Goal: Book appointment/travel/reservation

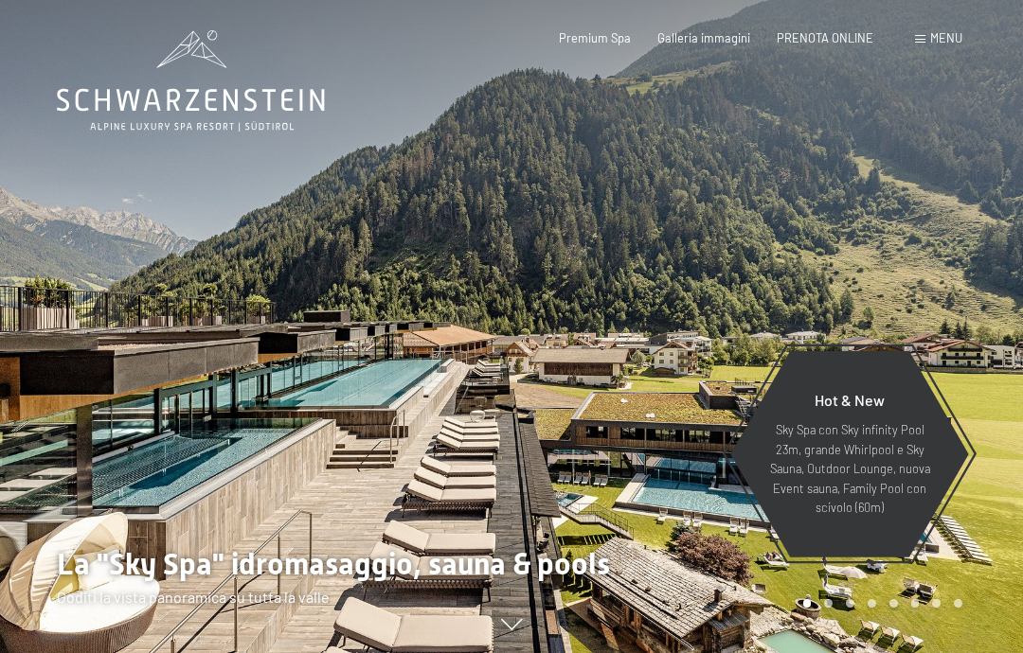
click at [595, 43] on span "Premium Spa" at bounding box center [595, 37] width 72 height 15
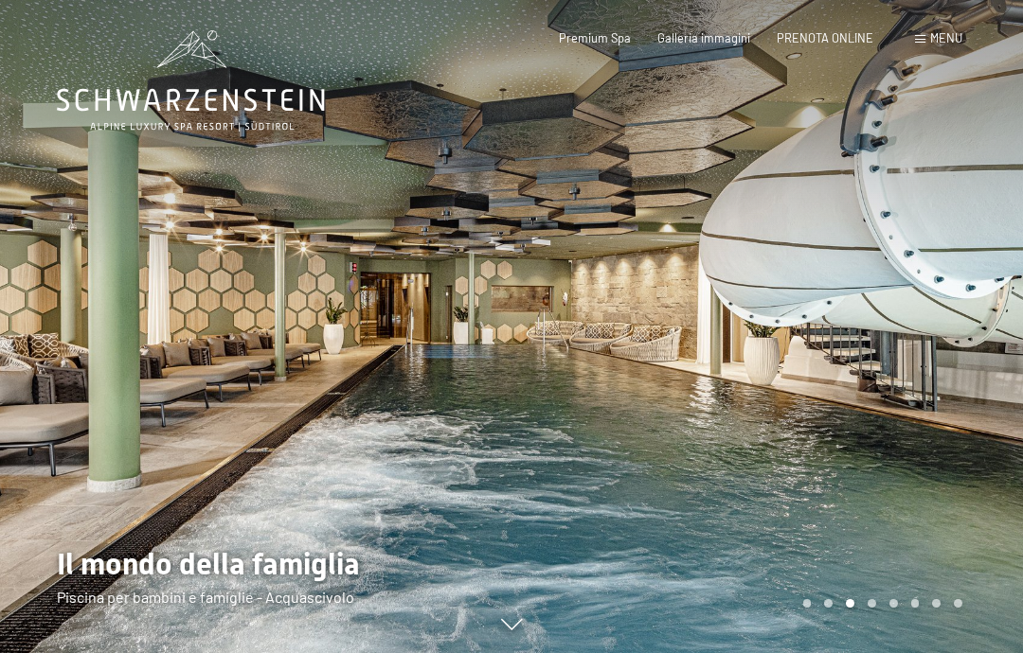
click at [920, 42] on span at bounding box center [920, 39] width 10 height 9
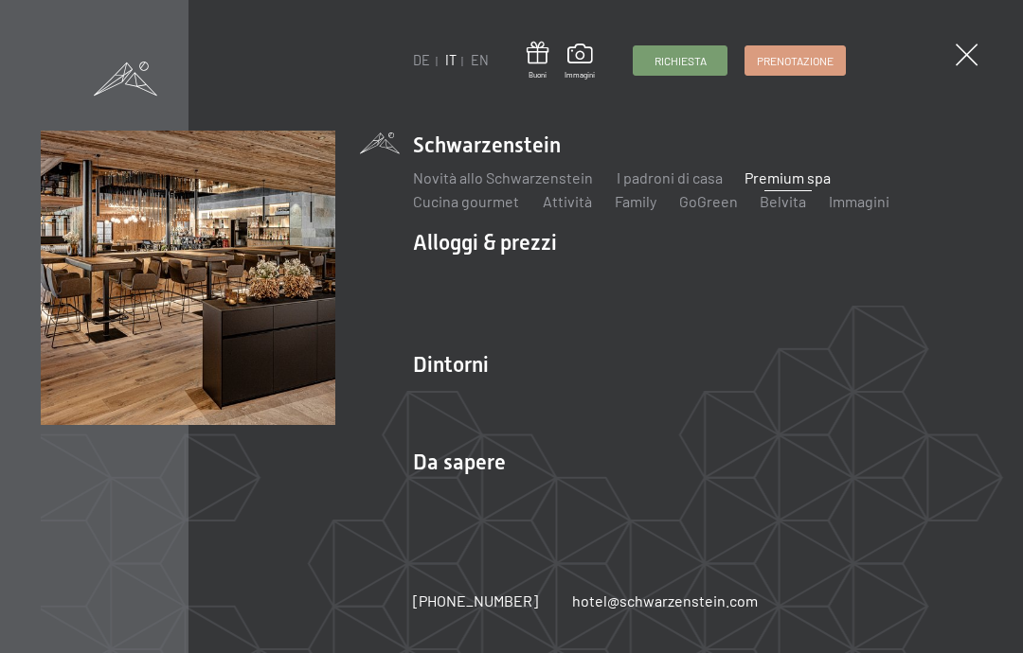
click at [458, 241] on img at bounding box center [233, 233] width 467 height 467
click at [441, 246] on img at bounding box center [233, 233] width 467 height 467
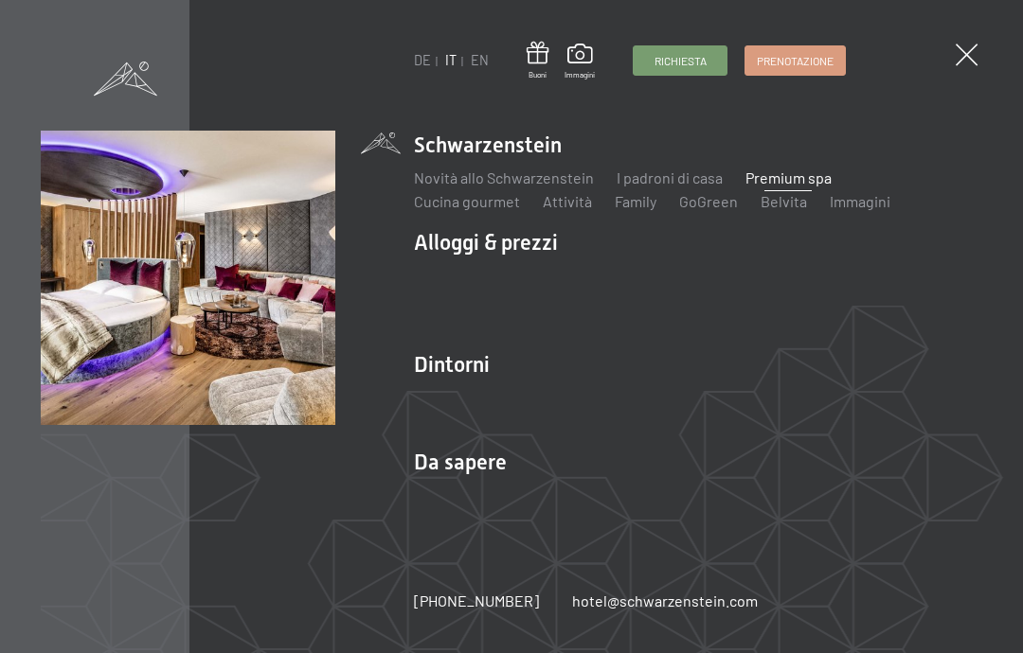
click at [460, 274] on link "Servizi inclusi" at bounding box center [459, 275] width 91 height 18
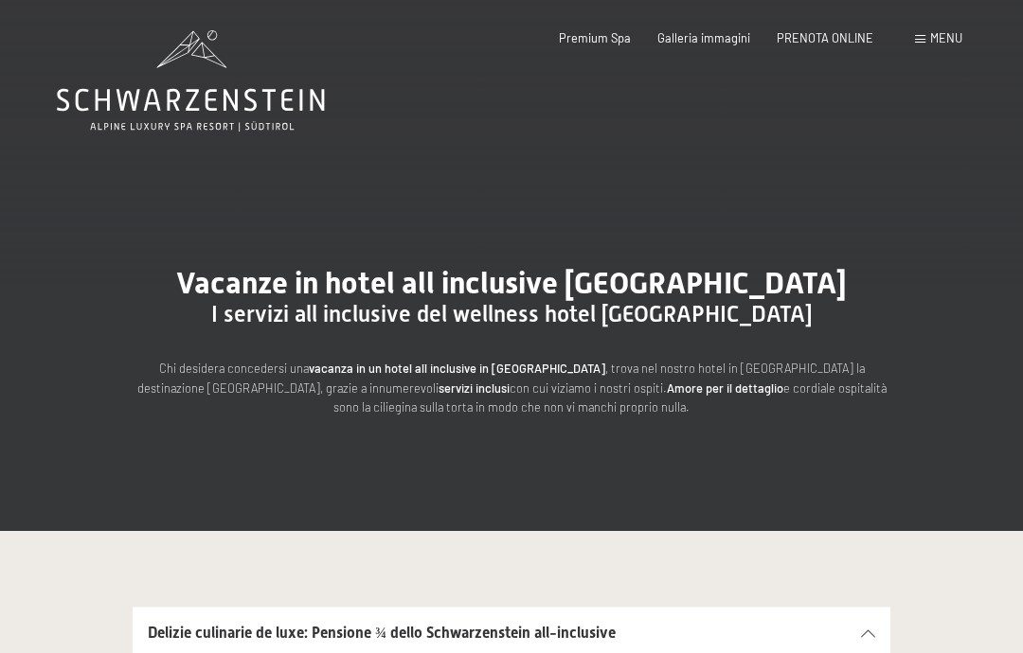
click at [920, 45] on div "Menu" at bounding box center [938, 38] width 47 height 17
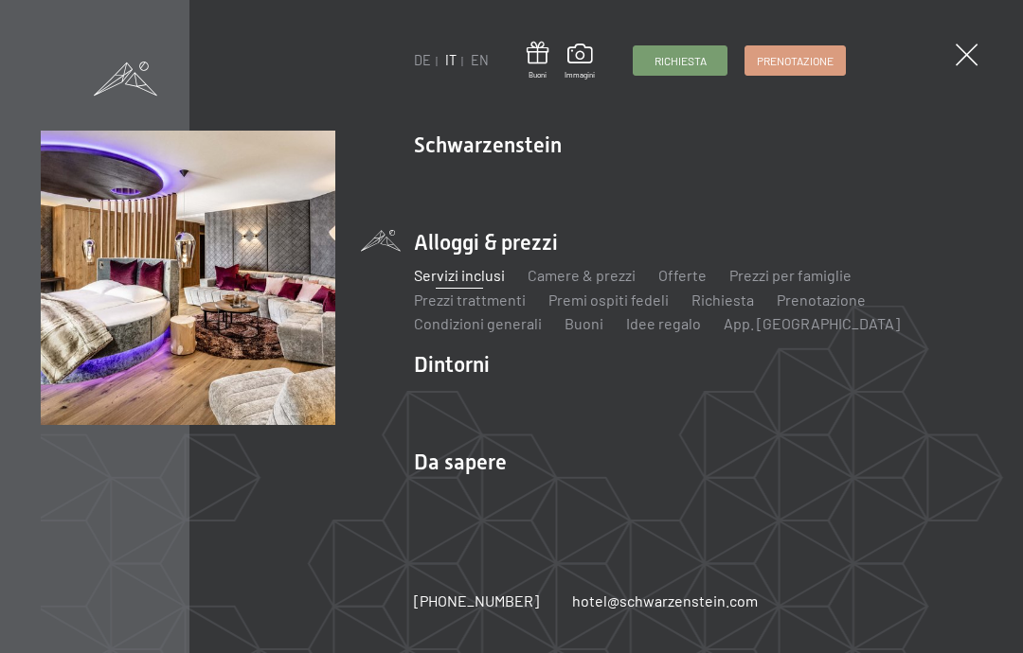
click at [558, 283] on link "Camere & prezzi" at bounding box center [581, 275] width 108 height 18
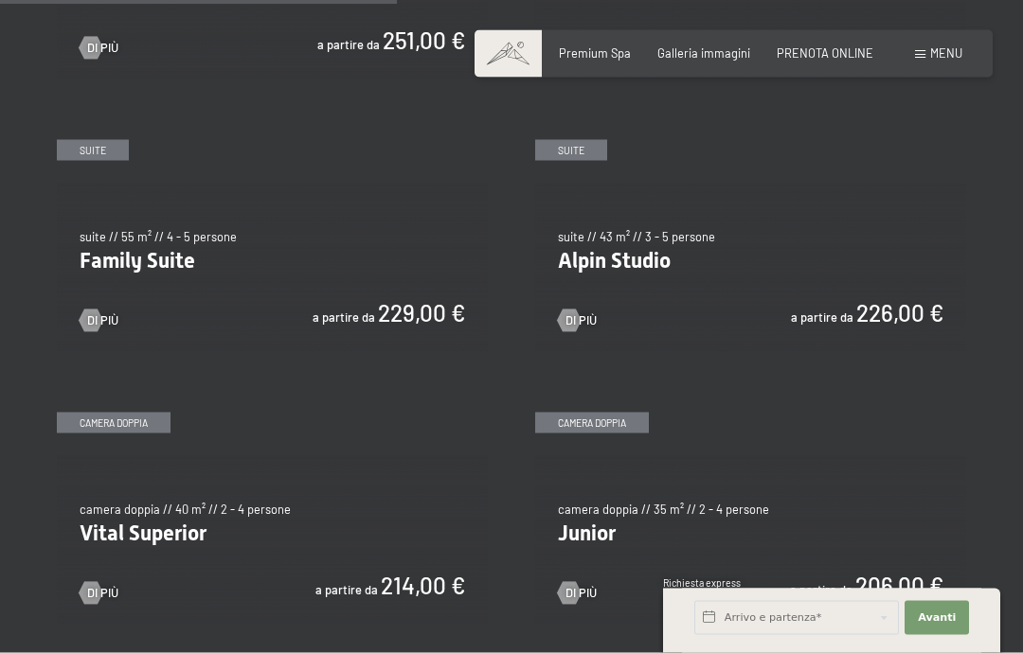
scroll to position [1707, 0]
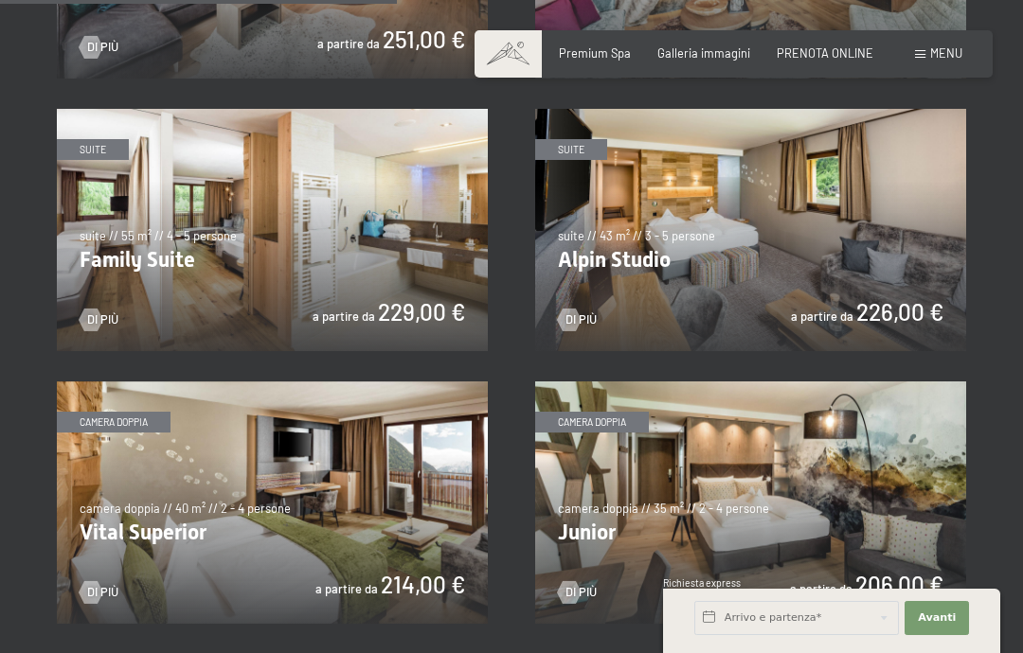
click at [576, 319] on div at bounding box center [569, 320] width 13 height 23
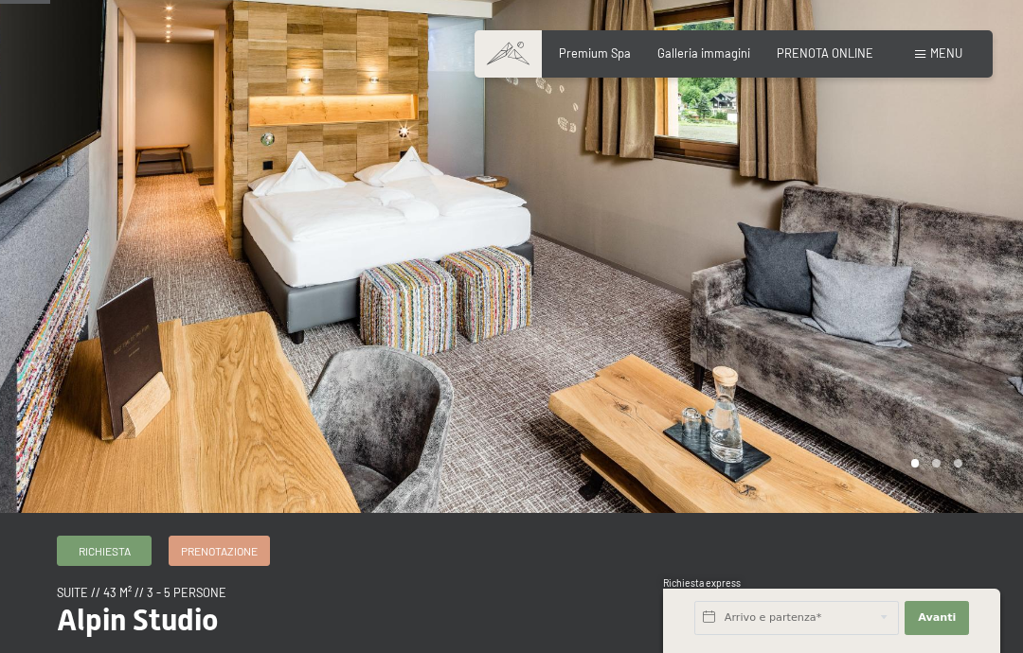
scroll to position [130, 0]
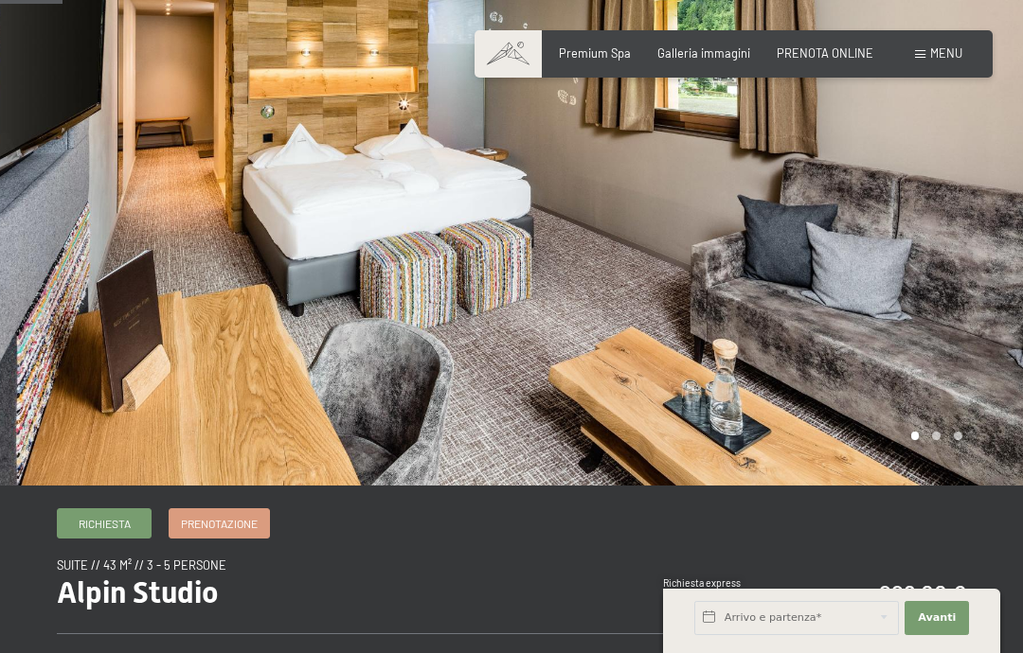
click at [889, 290] on div at bounding box center [766, 178] width 511 height 616
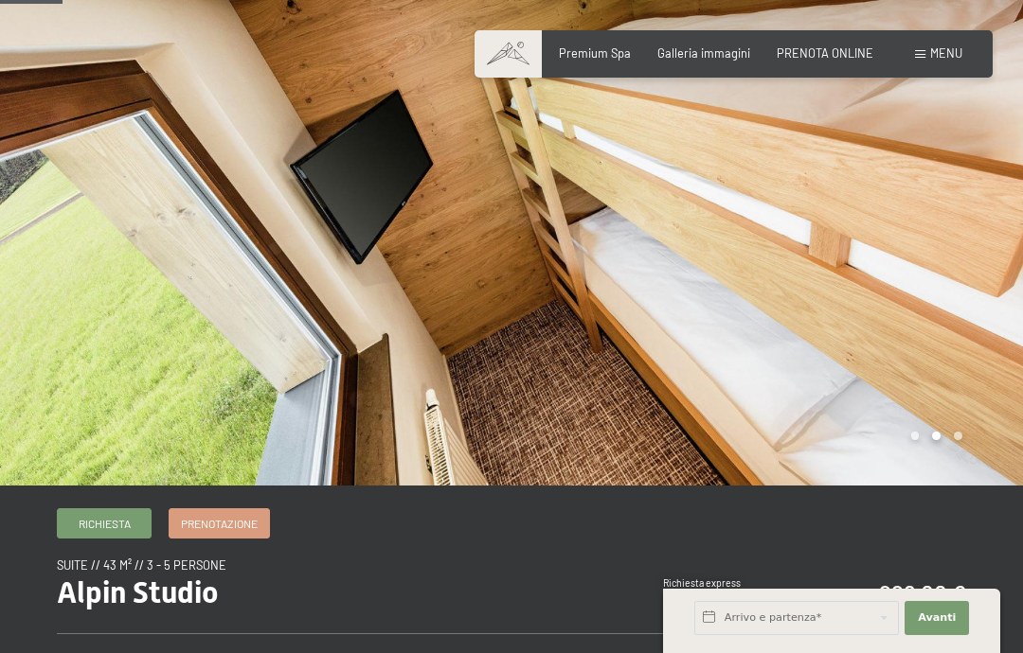
click at [956, 270] on div at bounding box center [766, 178] width 511 height 616
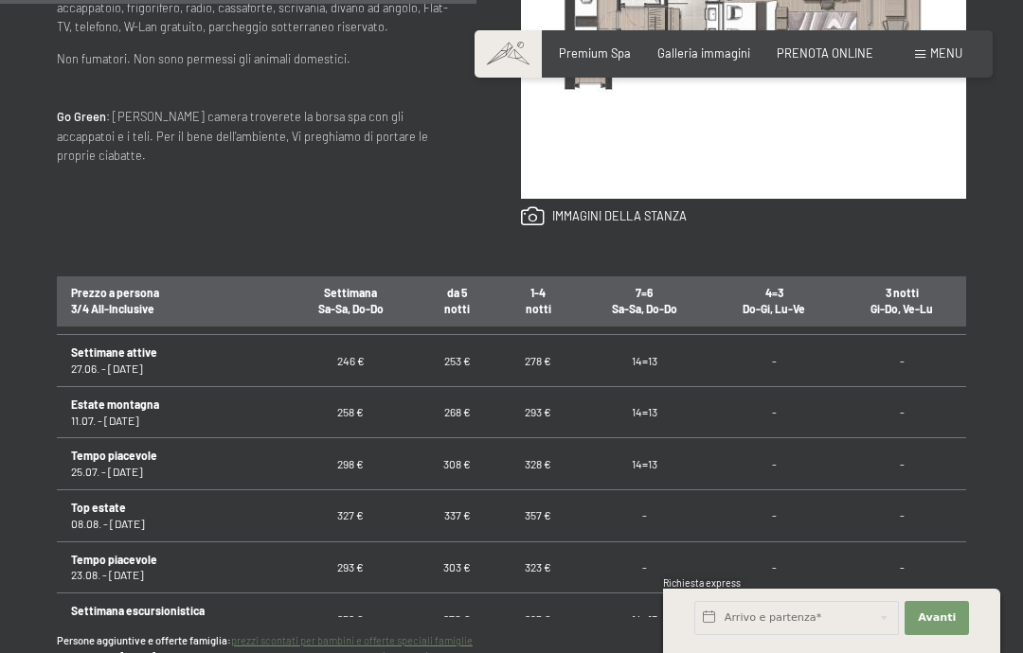
scroll to position [1161, 0]
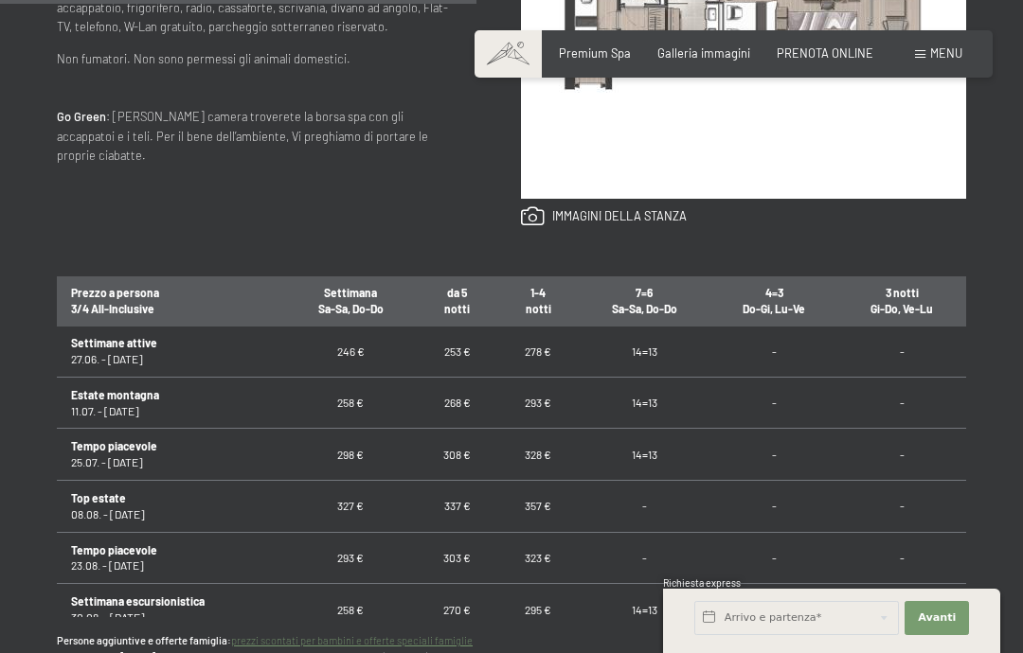
click at [339, 532] on td "293 €" at bounding box center [351, 558] width 132 height 52
click at [345, 294] on th "Settimana Sa-Sa, Do-Do" at bounding box center [351, 301] width 132 height 52
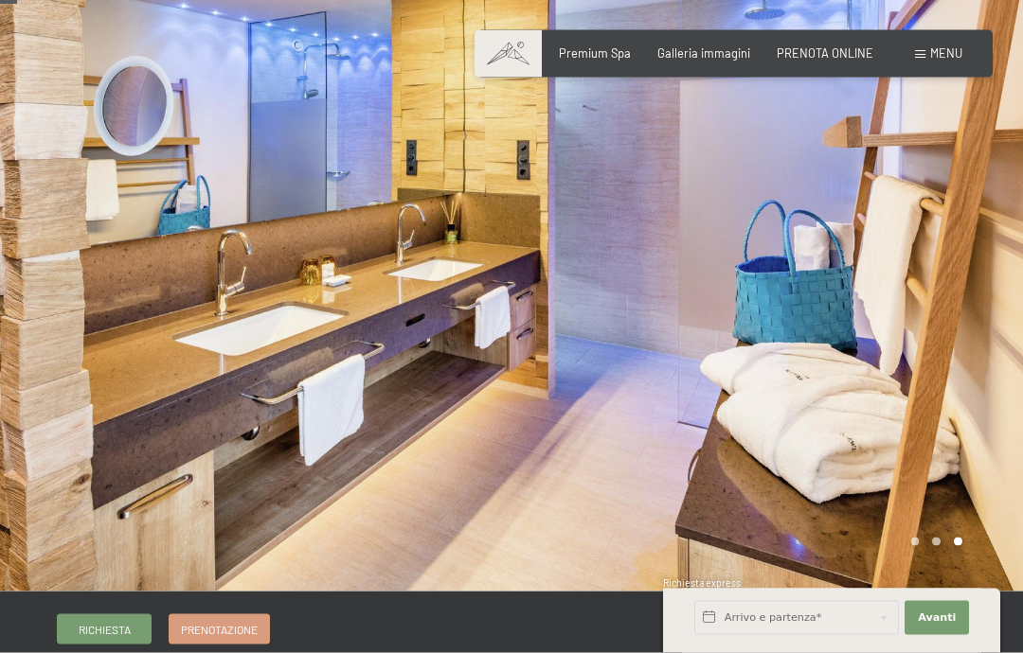
scroll to position [0, 0]
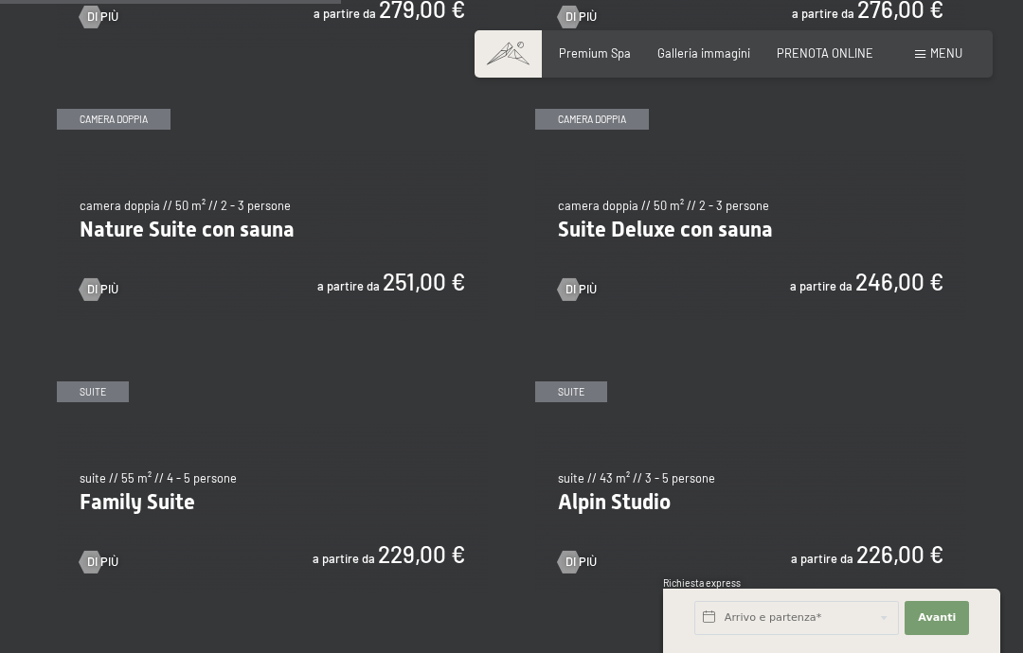
scroll to position [1464, 0]
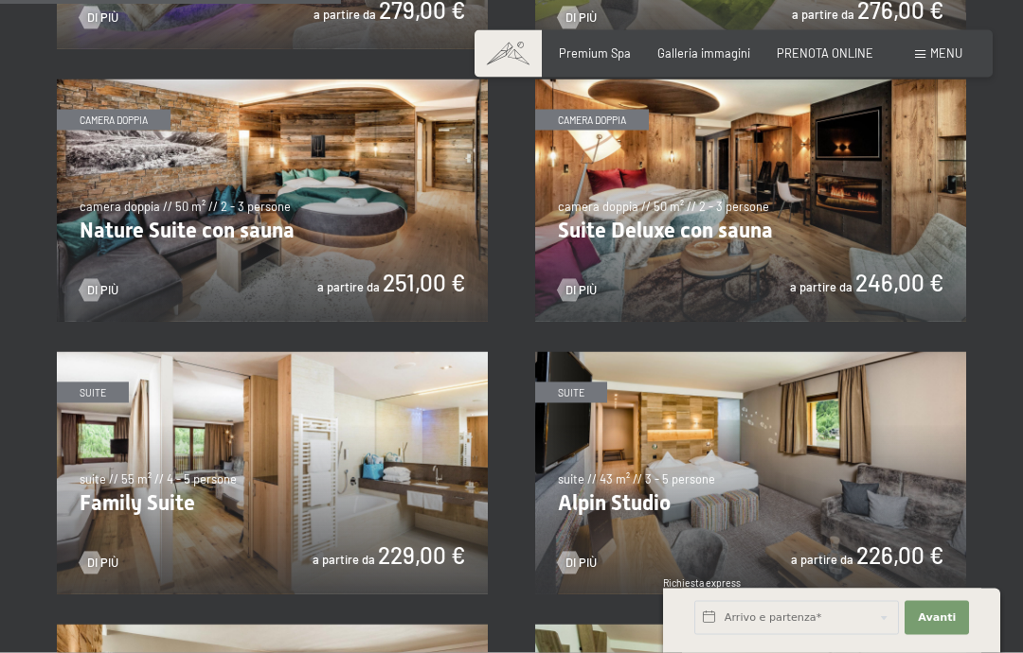
click at [649, 188] on img at bounding box center [750, 201] width 431 height 242
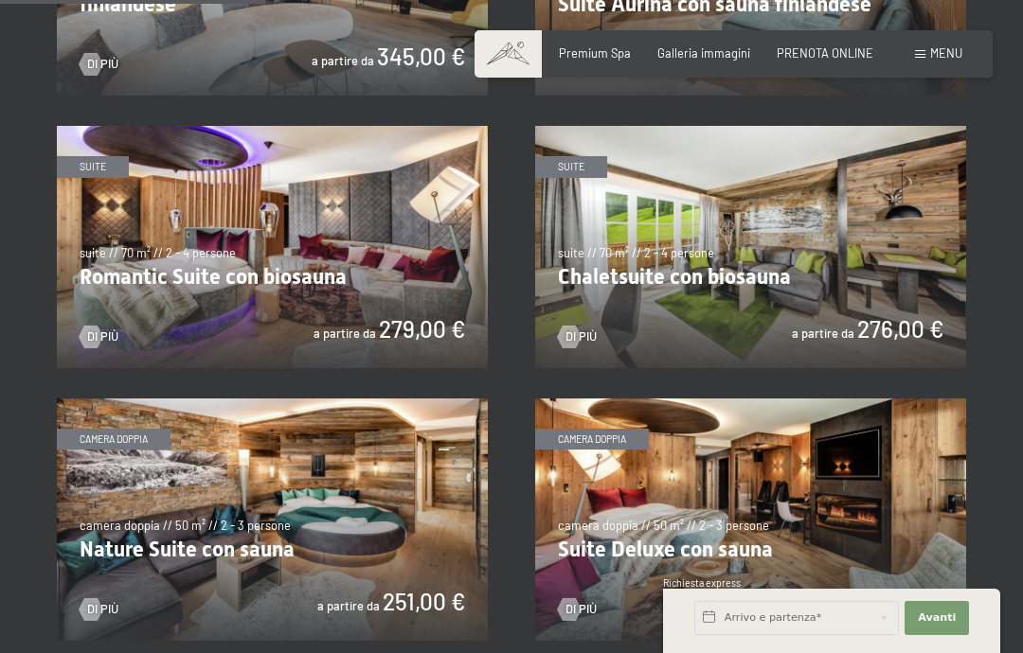
scroll to position [1123, 0]
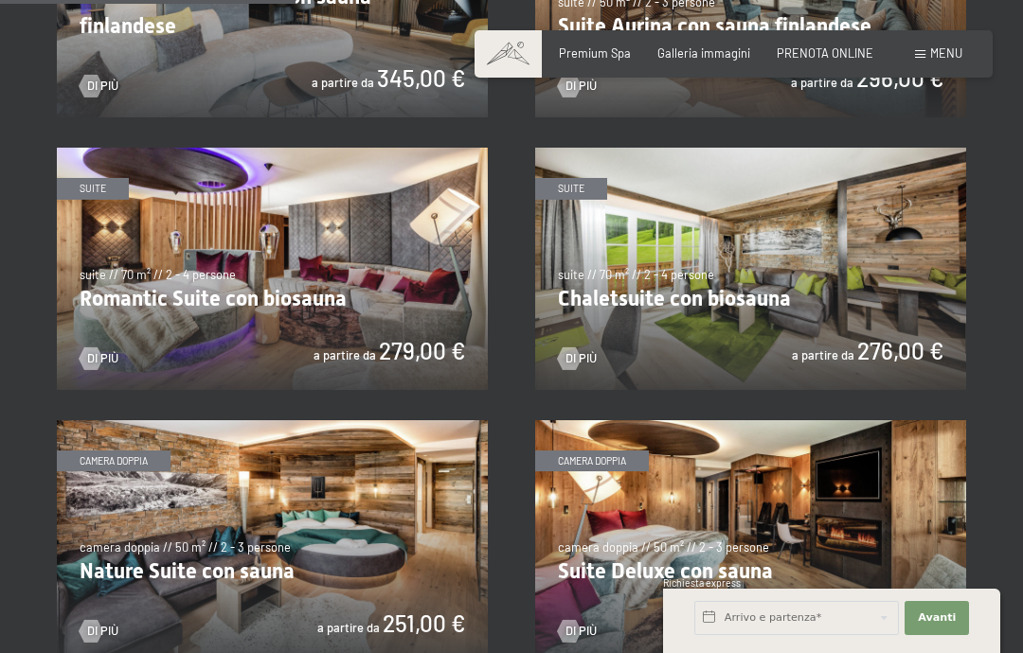
click at [193, 420] on img at bounding box center [272, 541] width 431 height 242
click at [854, 259] on img at bounding box center [750, 269] width 431 height 242
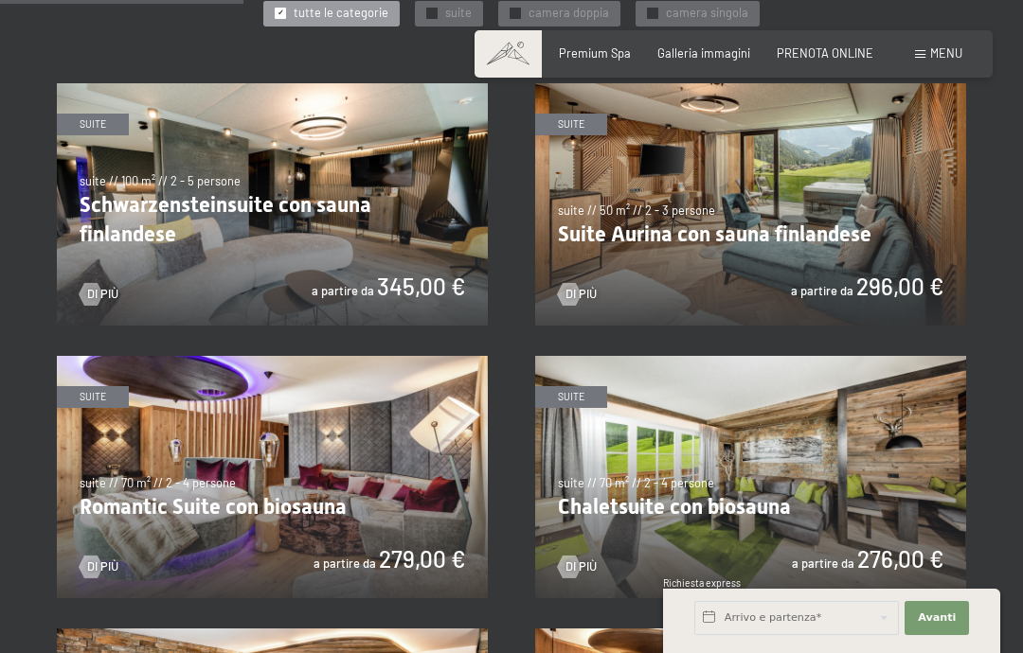
click at [867, 134] on img at bounding box center [750, 204] width 431 height 242
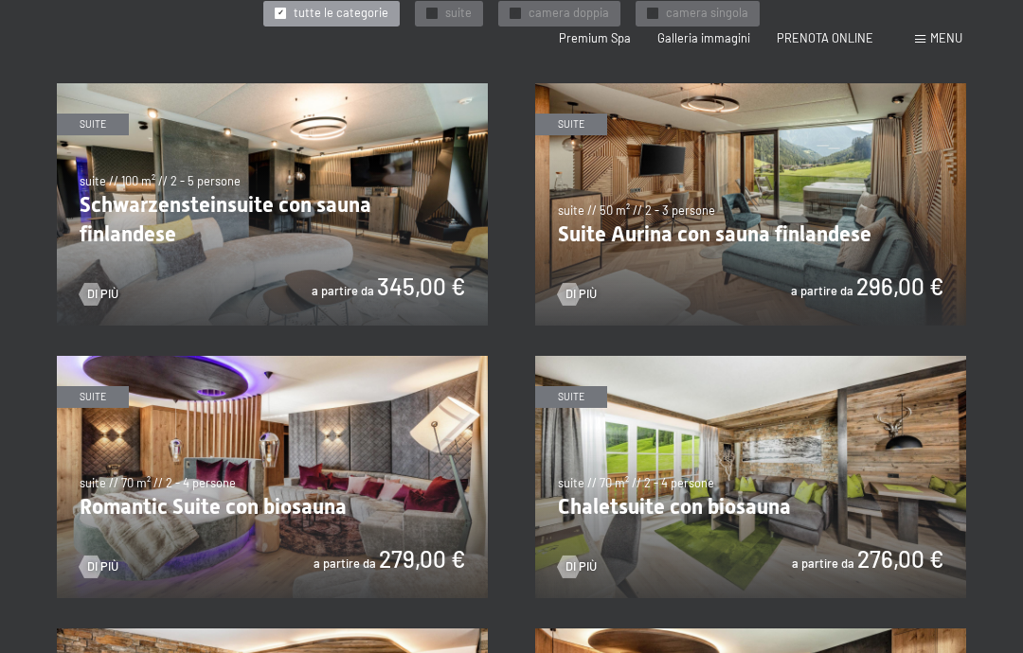
click at [928, 42] on div "Menu" at bounding box center [938, 38] width 47 height 17
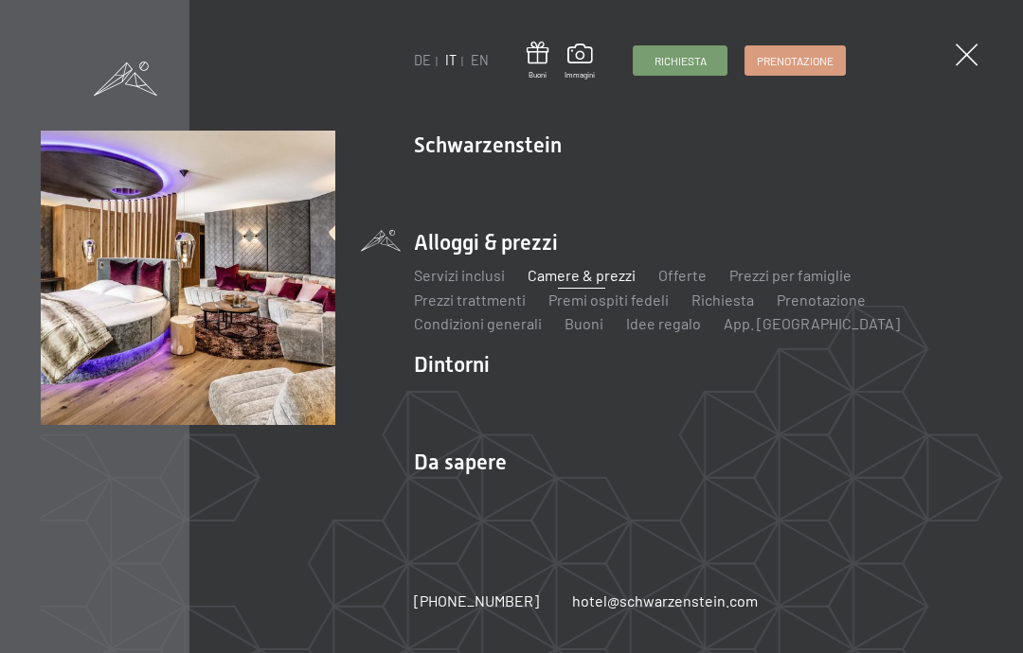
click at [781, 275] on link "Prezzi per famiglie" at bounding box center [790, 275] width 122 height 18
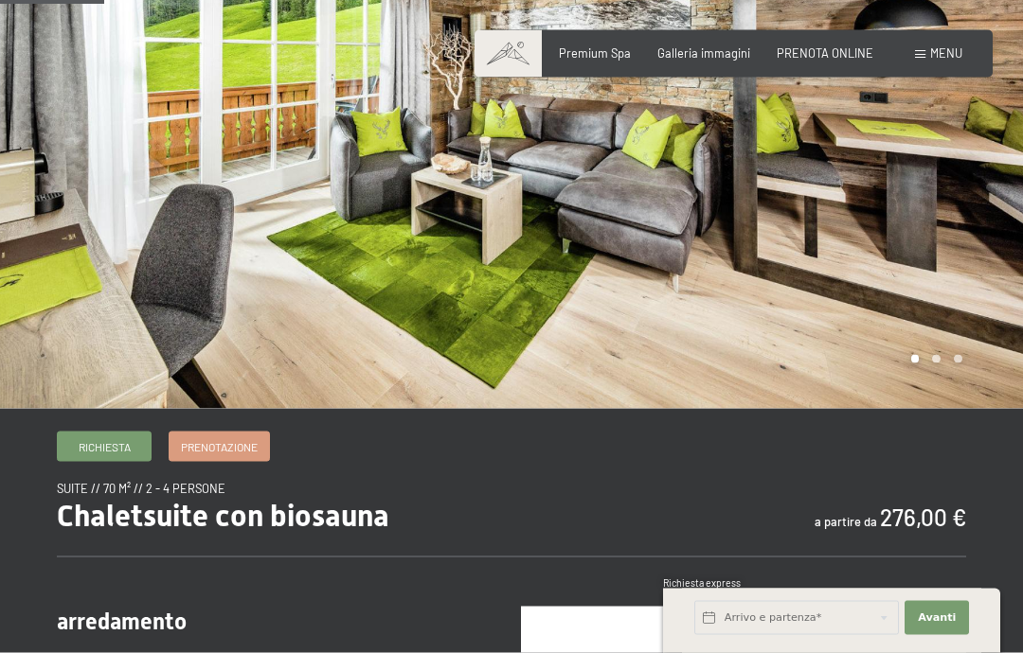
scroll to position [188, 0]
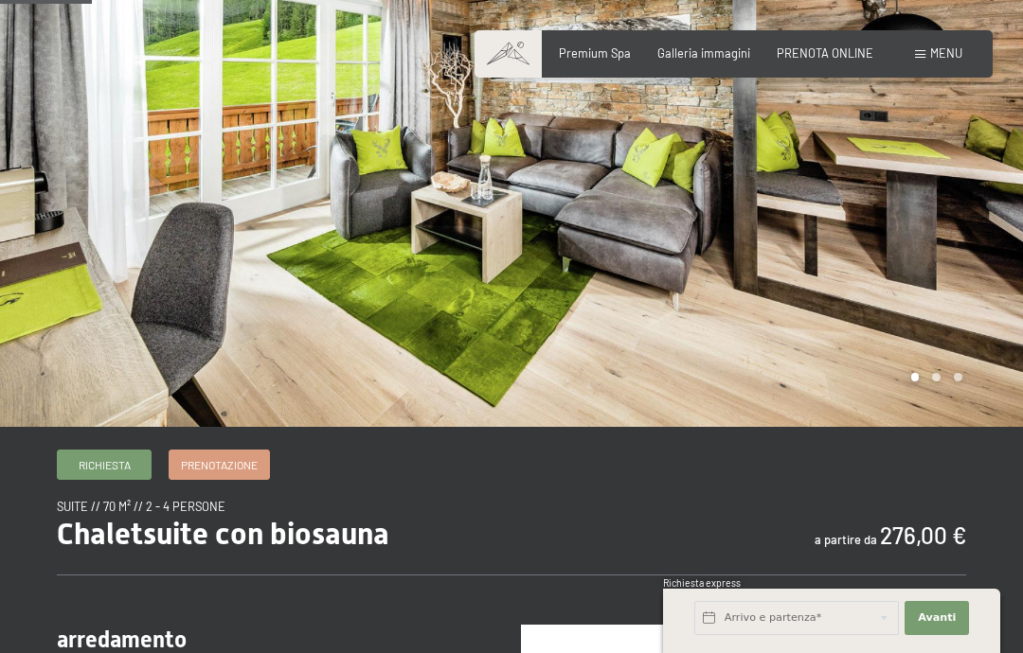
click at [944, 280] on div at bounding box center [766, 120] width 511 height 616
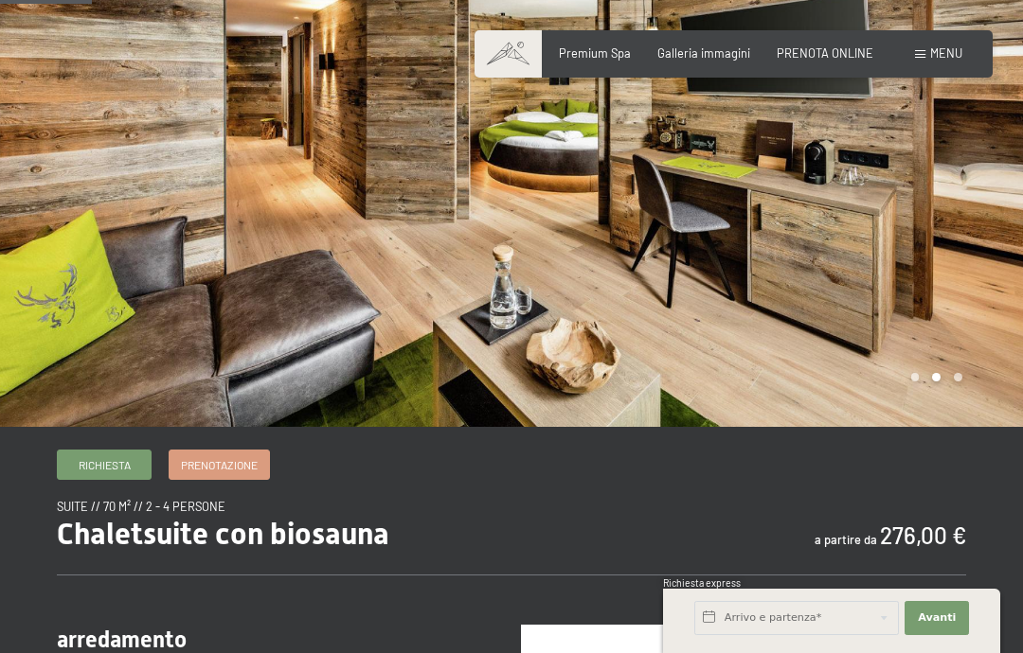
click at [965, 262] on div at bounding box center [766, 120] width 511 height 616
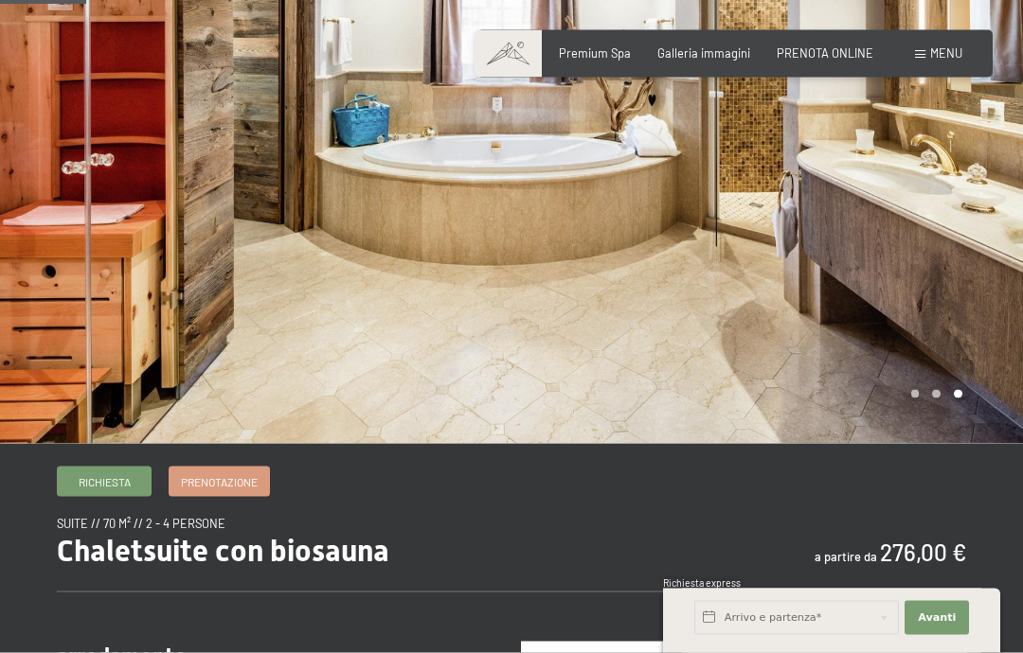
scroll to position [202, 0]
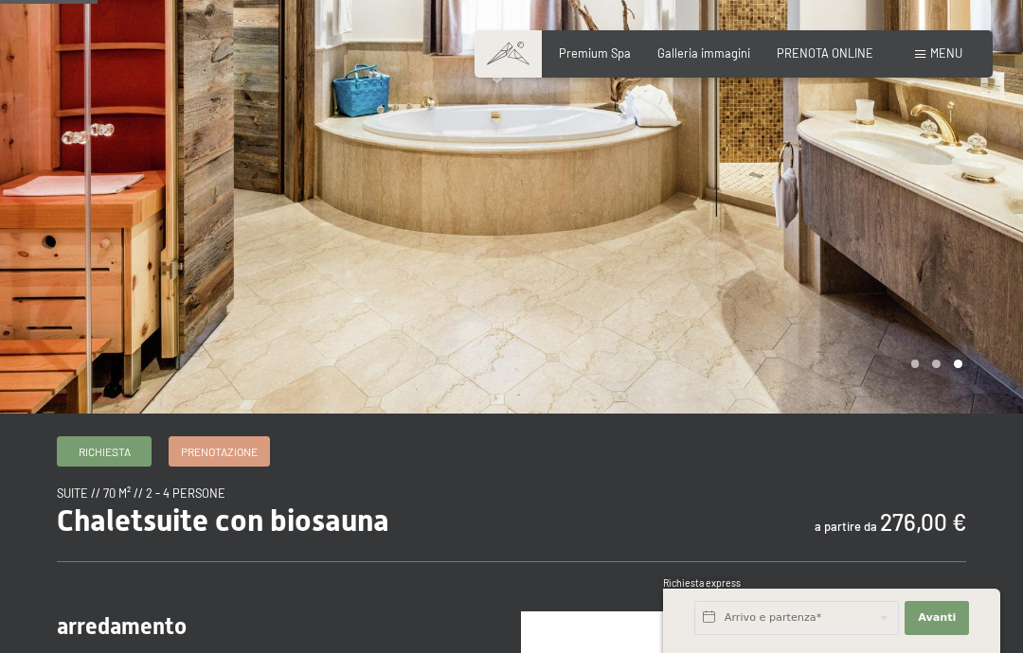
click at [911, 295] on div at bounding box center [766, 106] width 511 height 616
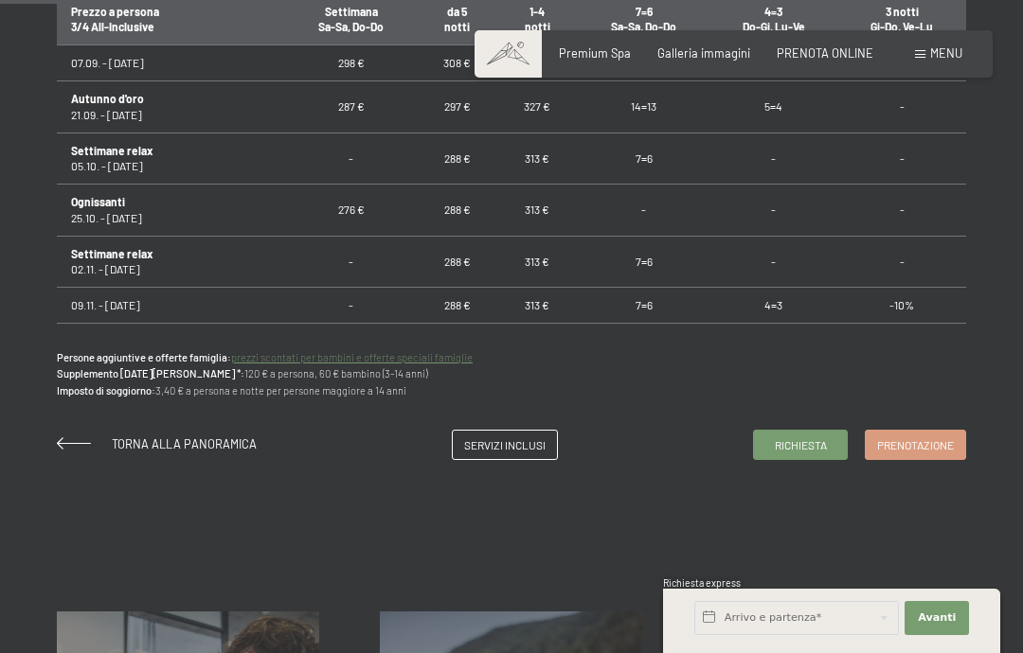
scroll to position [0, 0]
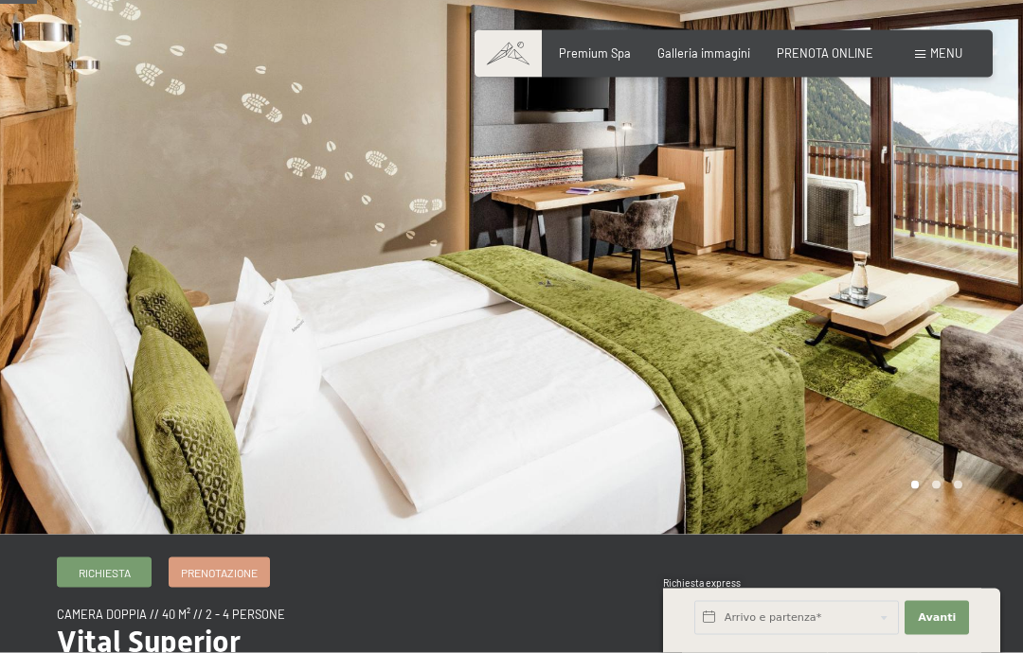
scroll to position [70, 0]
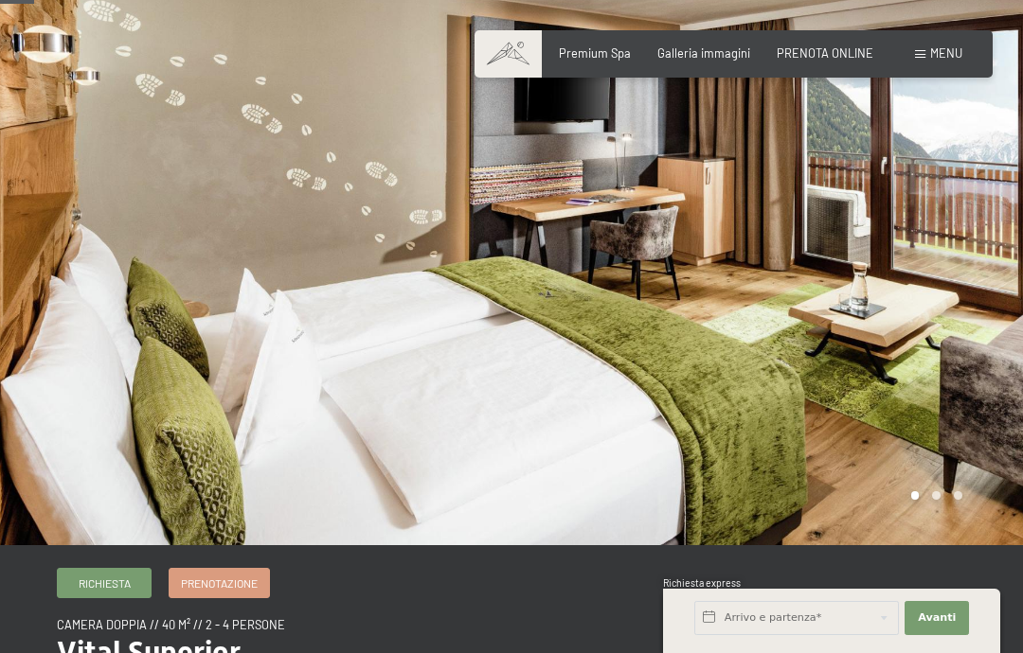
click at [905, 205] on div at bounding box center [766, 238] width 511 height 616
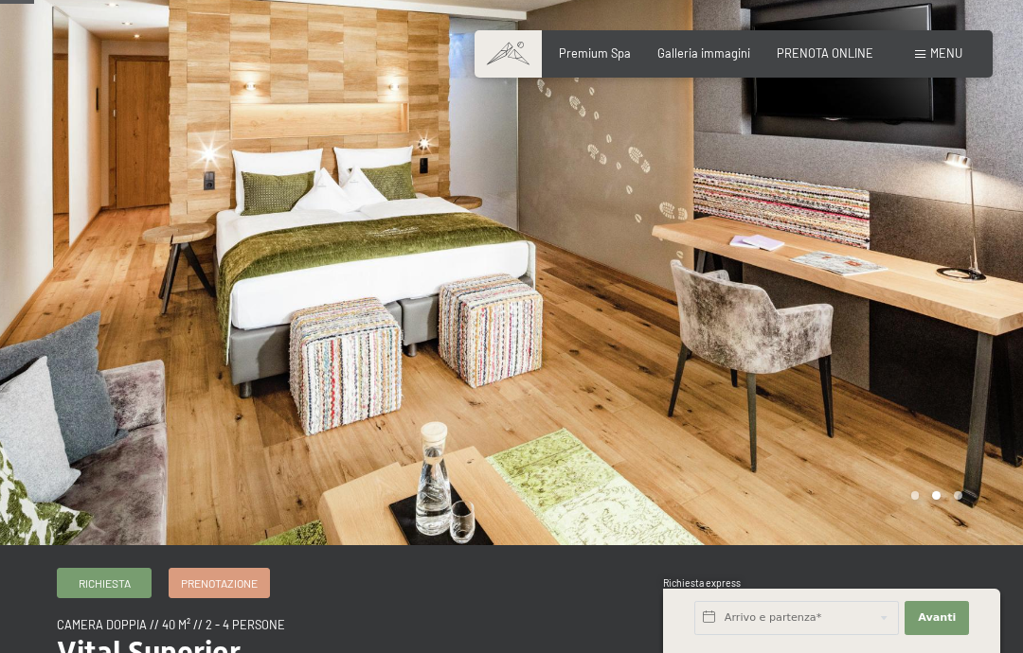
click at [907, 218] on div at bounding box center [766, 238] width 511 height 616
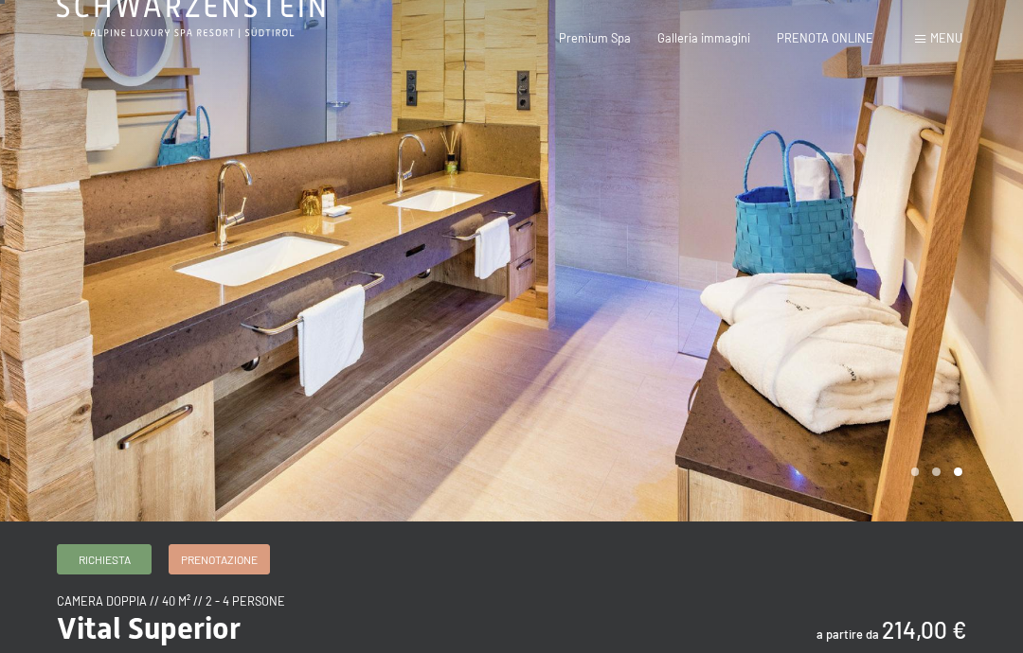
scroll to position [0, 0]
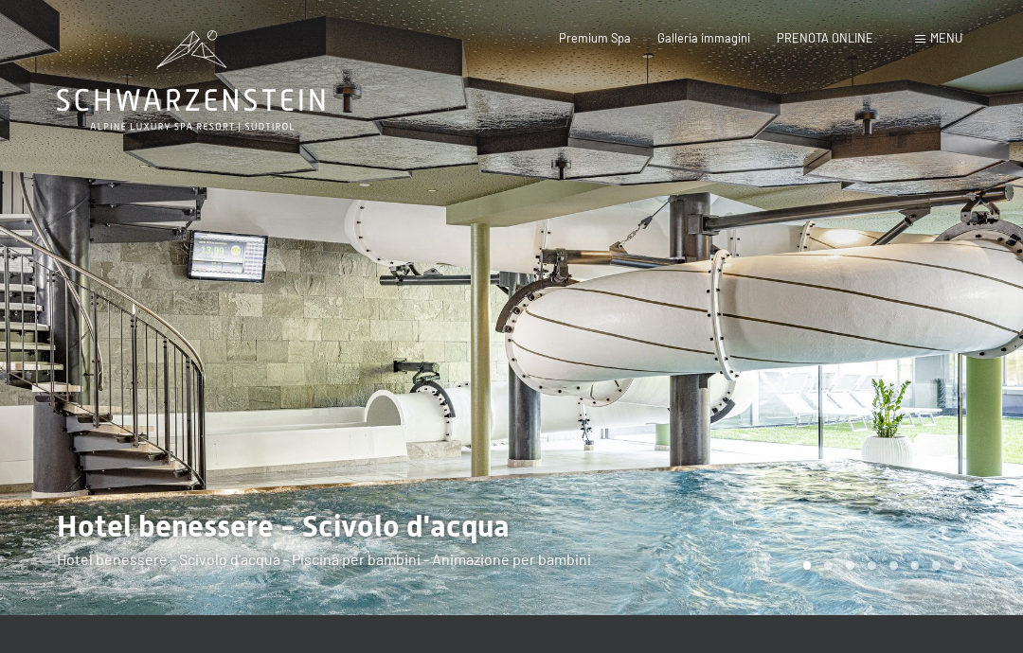
click at [927, 43] on div "Menu" at bounding box center [938, 38] width 47 height 17
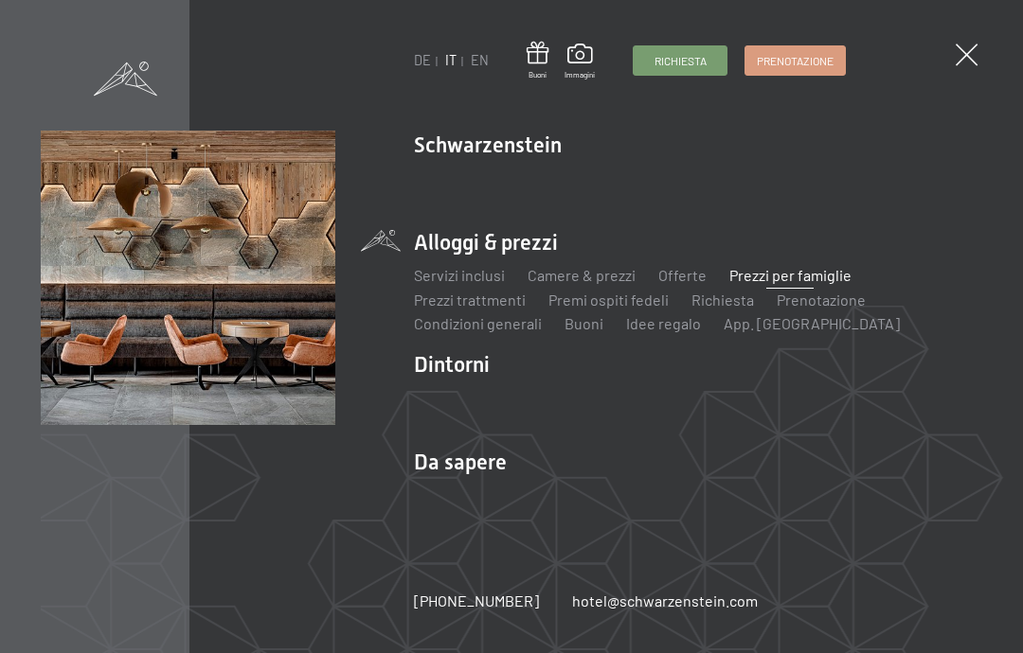
click at [489, 489] on link "Posizione & arrivo" at bounding box center [473, 495] width 119 height 18
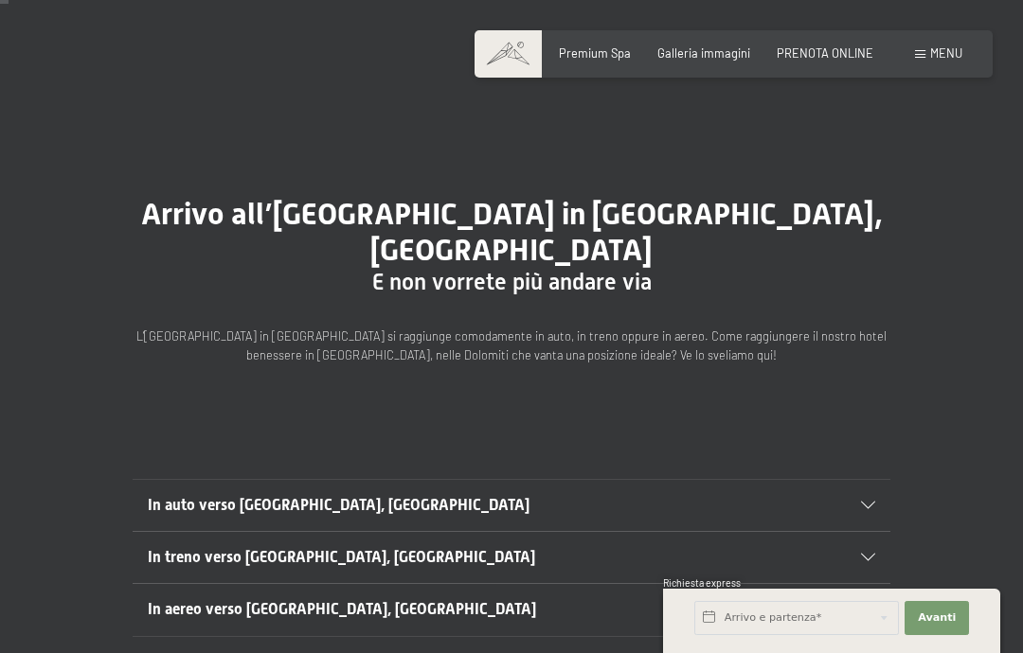
click at [861, 480] on div "In auto verso [GEOGRAPHIC_DATA], [GEOGRAPHIC_DATA]" at bounding box center [511, 505] width 727 height 51
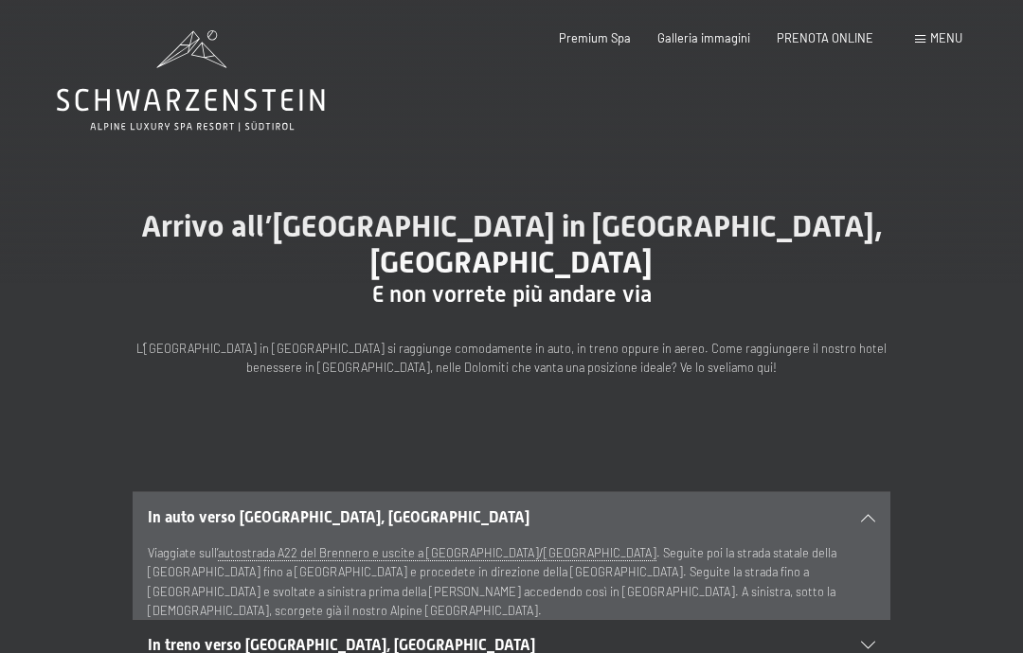
click at [823, 34] on span "PRENOTA ONLINE" at bounding box center [825, 37] width 97 height 15
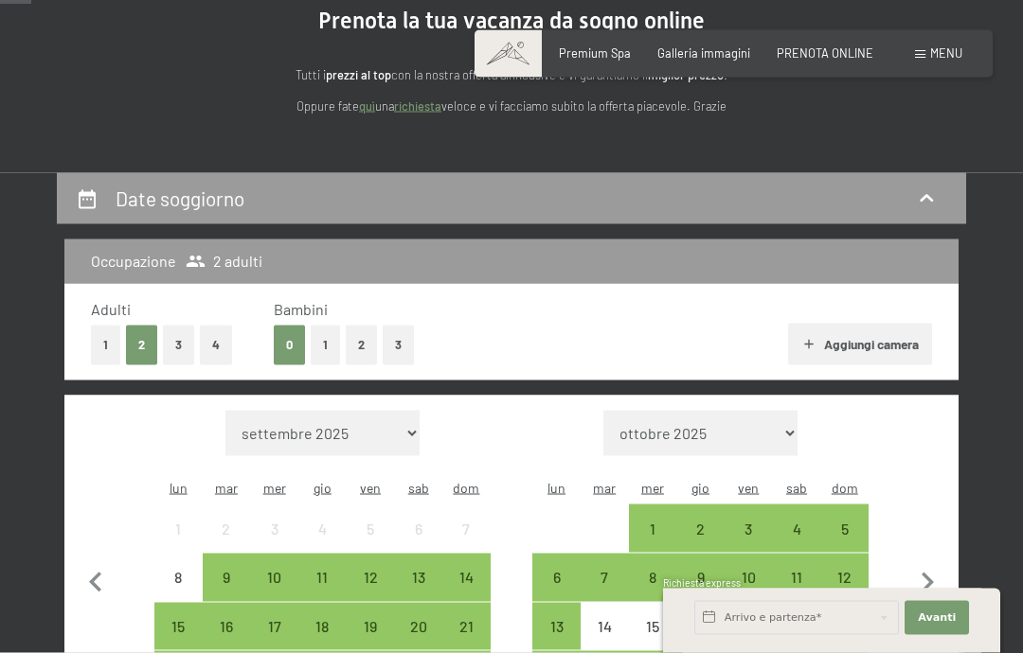
scroll to position [205, 0]
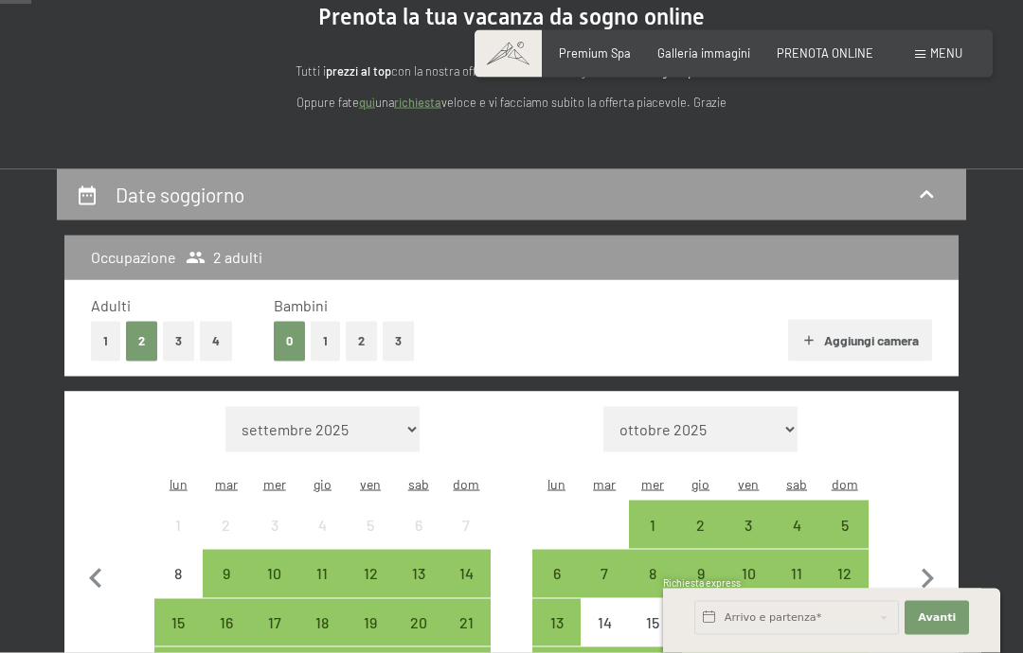
click at [326, 347] on button "1" at bounding box center [325, 341] width 29 height 39
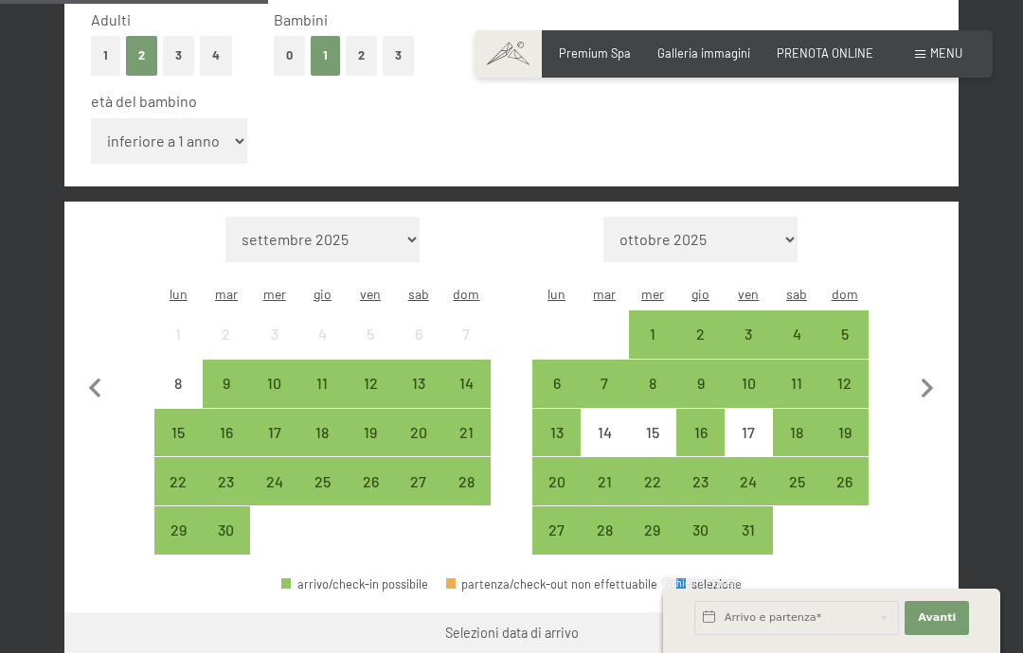
scroll to position [492, 0]
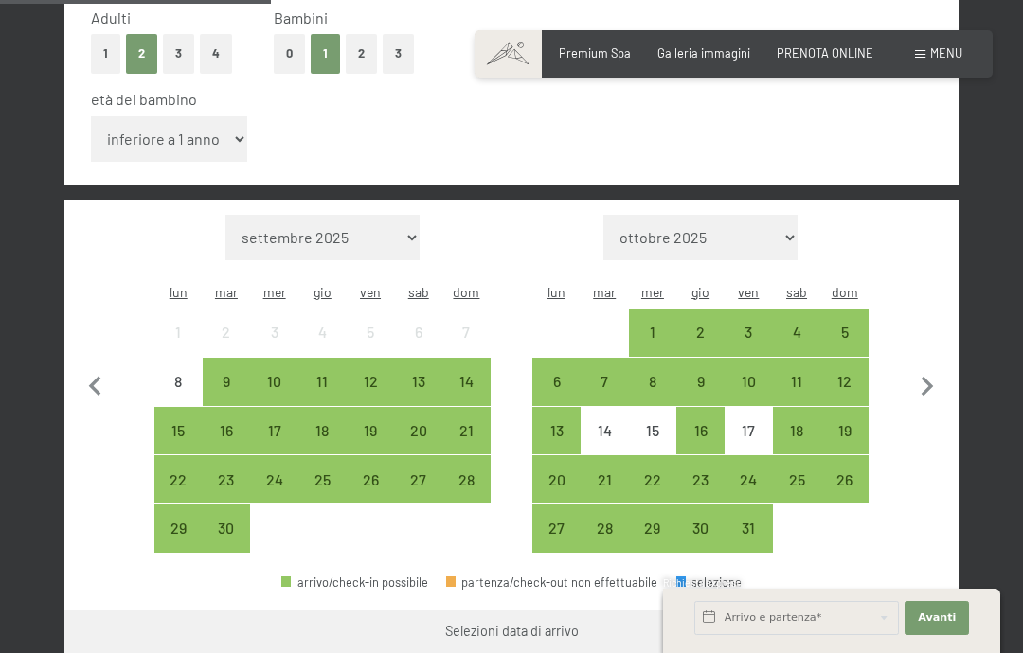
click at [927, 367] on icon "button" at bounding box center [927, 387] width 40 height 40
select select "[DATE]"
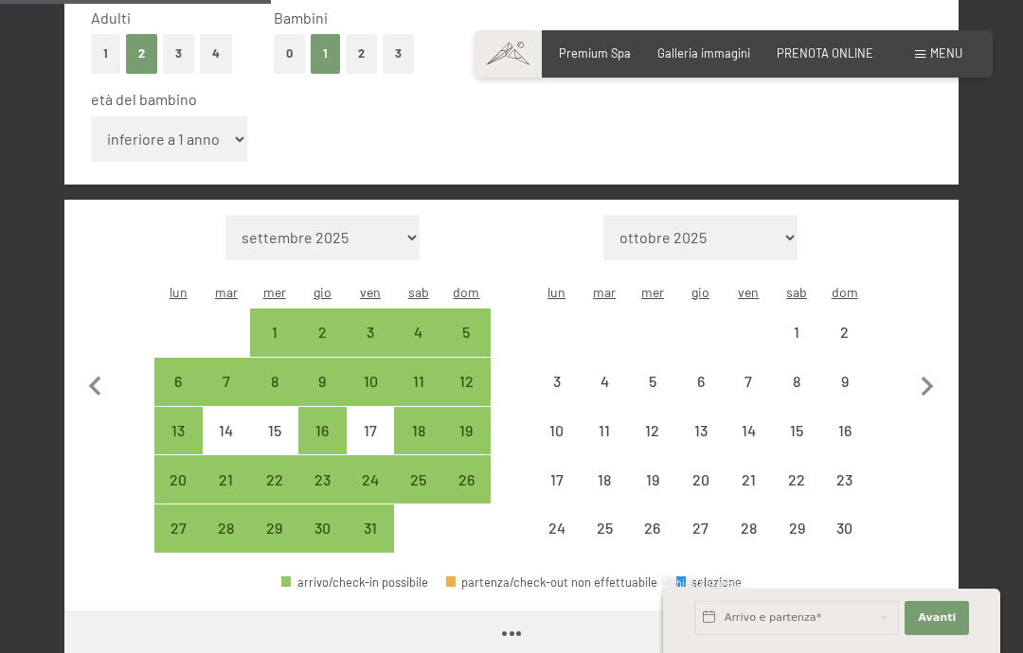
click at [939, 367] on icon "button" at bounding box center [927, 387] width 40 height 40
click at [938, 367] on icon "button" at bounding box center [927, 387] width 40 height 40
select select "[DATE]"
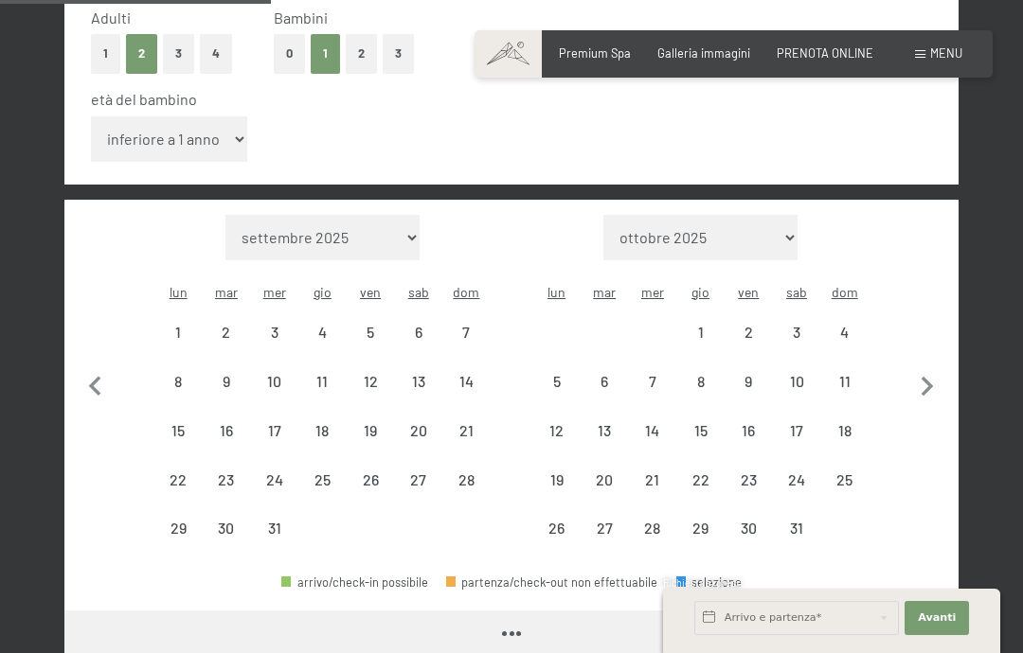
click at [926, 377] on icon "button" at bounding box center [927, 387] width 12 height 20
select select "[DATE]"
click at [926, 377] on icon "button" at bounding box center [927, 387] width 12 height 20
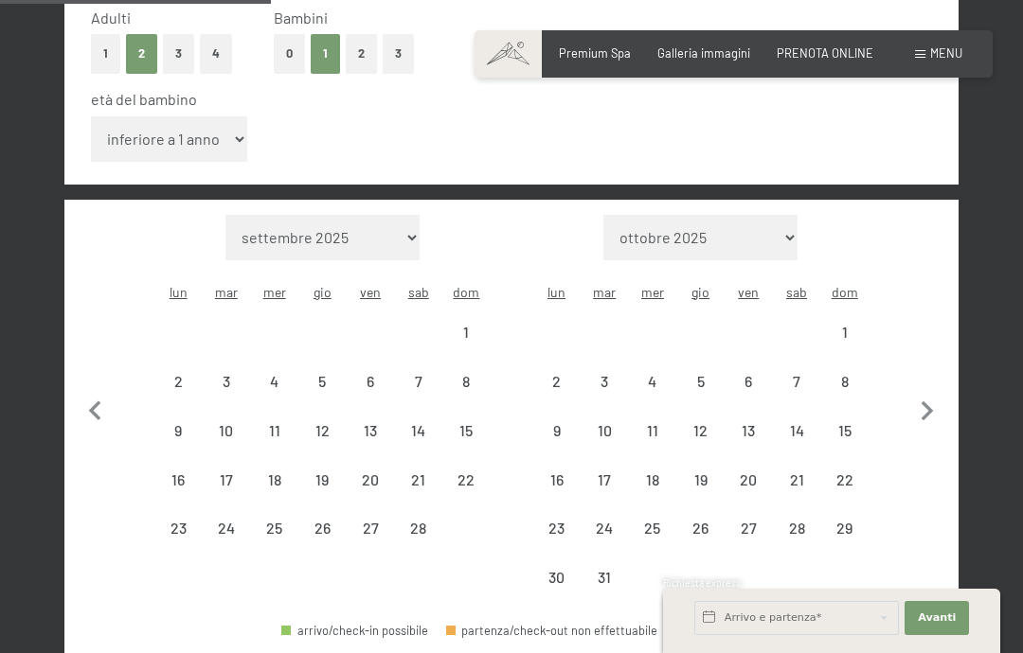
click at [927, 392] on icon "button" at bounding box center [927, 412] width 40 height 40
select select "[DATE]"
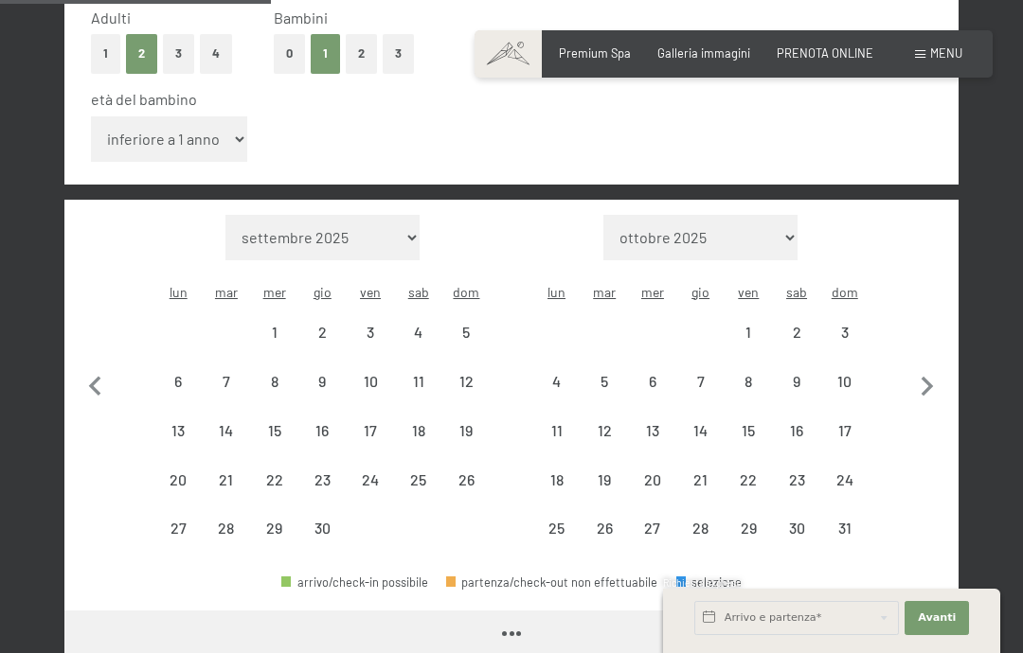
select select "[DATE]"
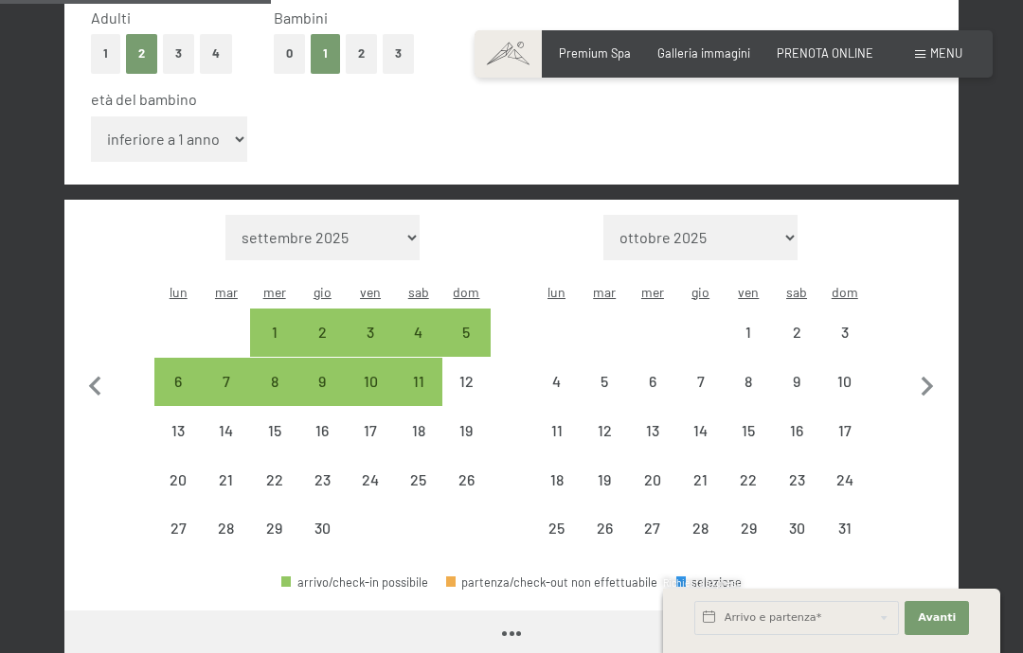
select select "[DATE]"
click at [921, 367] on icon "button" at bounding box center [927, 387] width 40 height 40
select select "[DATE]"
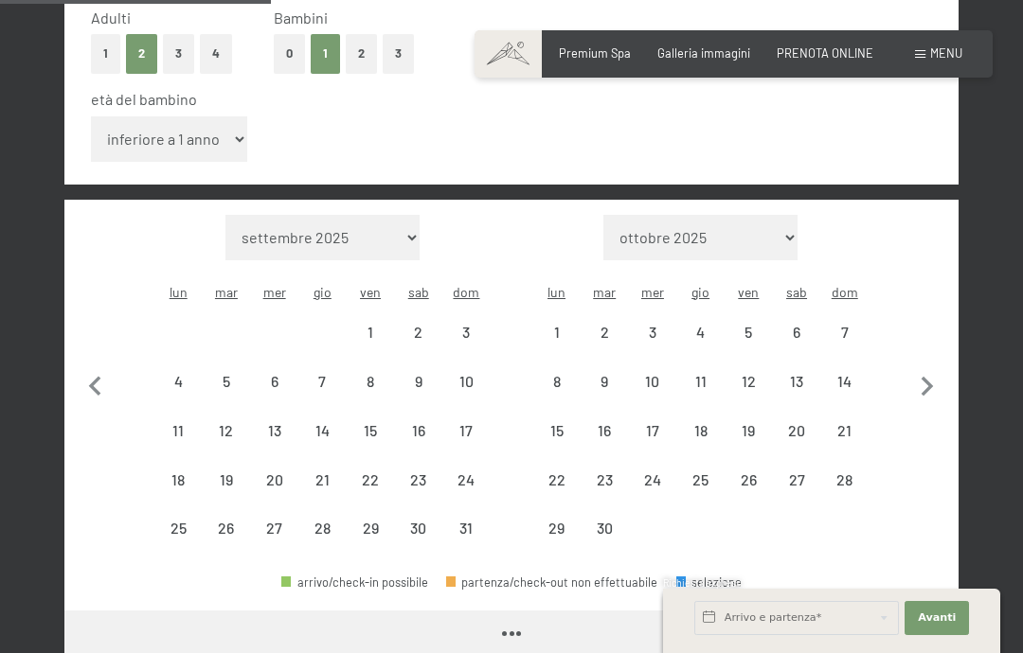
click at [921, 367] on icon "button" at bounding box center [927, 387] width 40 height 40
select select "[DATE]"
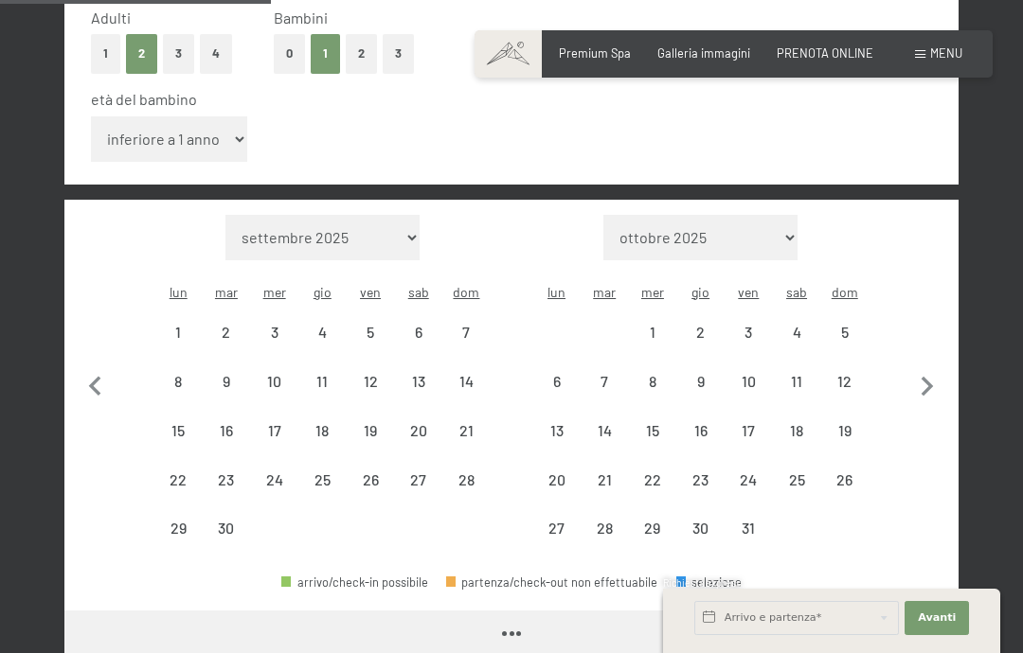
click at [920, 376] on button "button" at bounding box center [927, 384] width 40 height 339
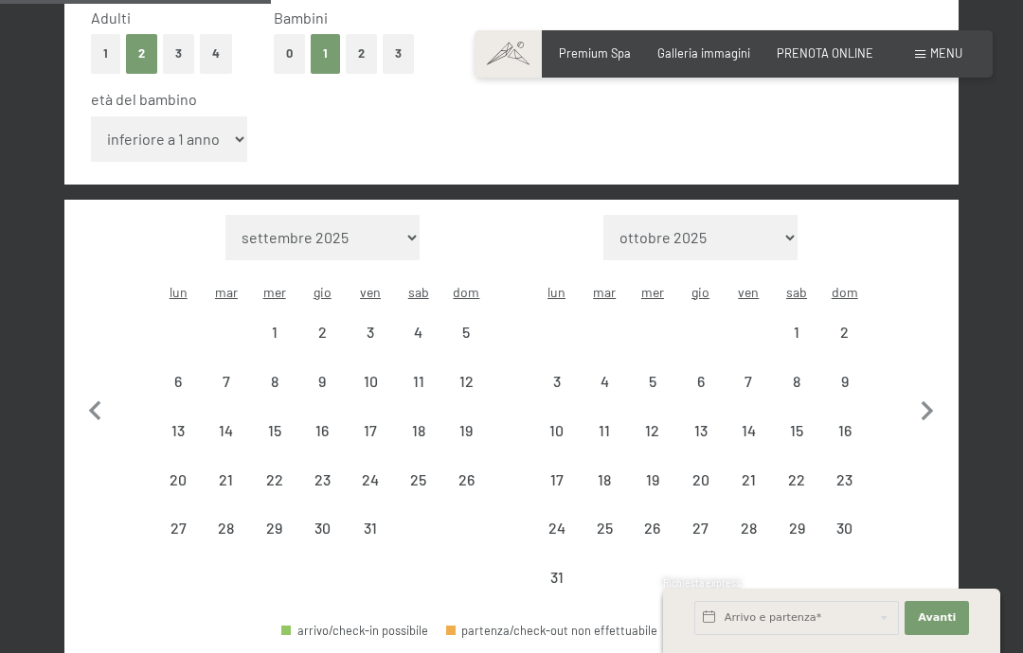
select select "[DATE]"
click at [799, 473] on div "22" at bounding box center [797, 495] width 45 height 45
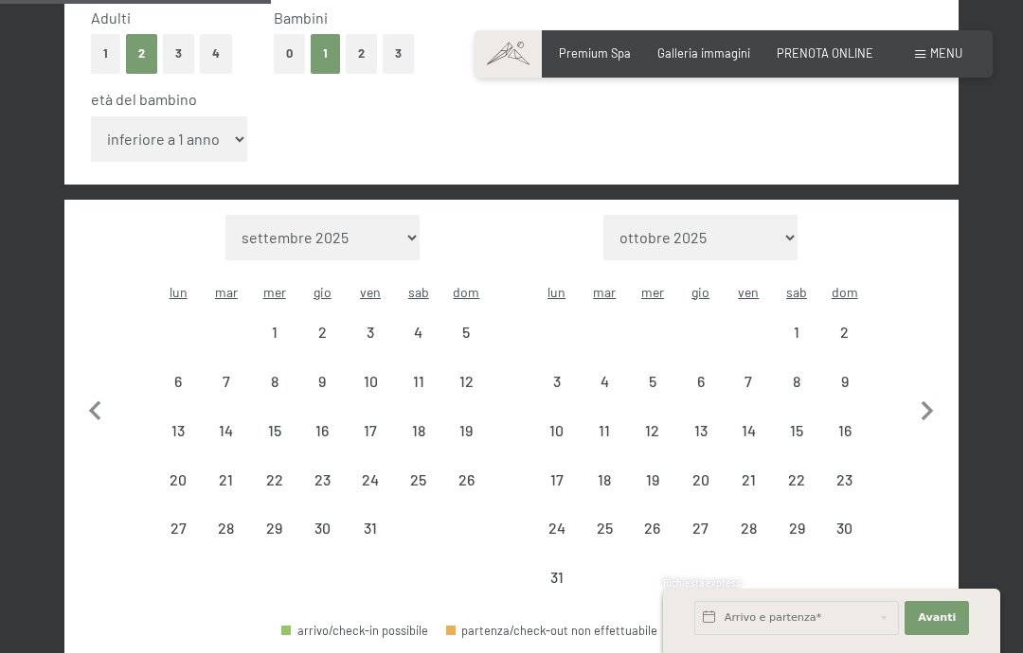
select select "[DATE]"
click at [792, 521] on div "29" at bounding box center [797, 543] width 45 height 45
select select "[DATE]"
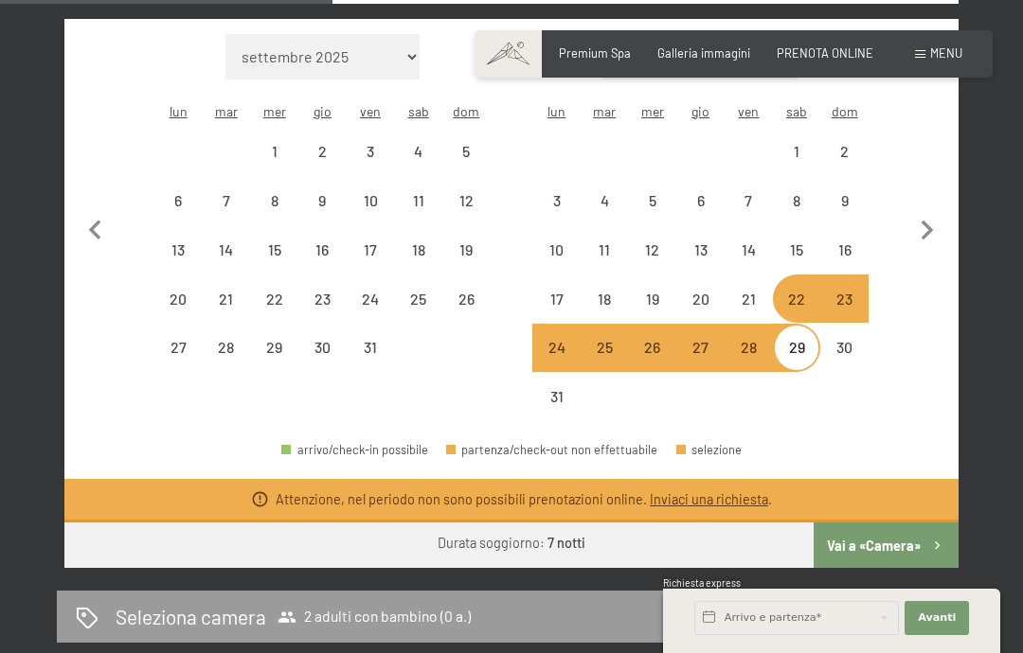
scroll to position [660, 0]
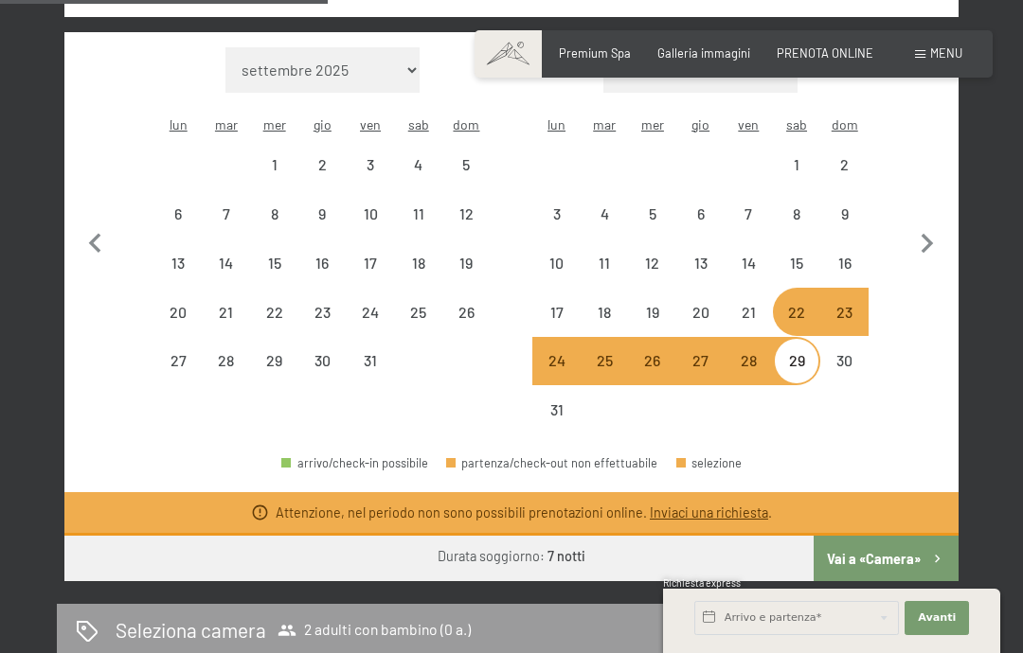
click at [708, 505] on link "Inviaci una richiesta" at bounding box center [709, 513] width 118 height 16
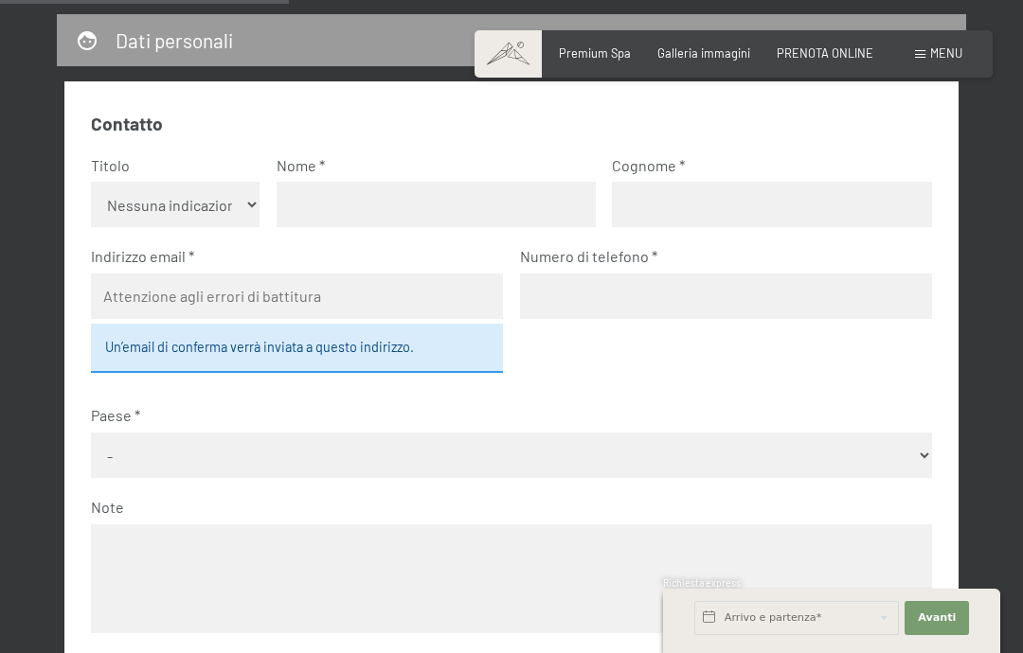
scroll to position [508, 0]
click at [319, 202] on input "text" at bounding box center [436, 205] width 319 height 45
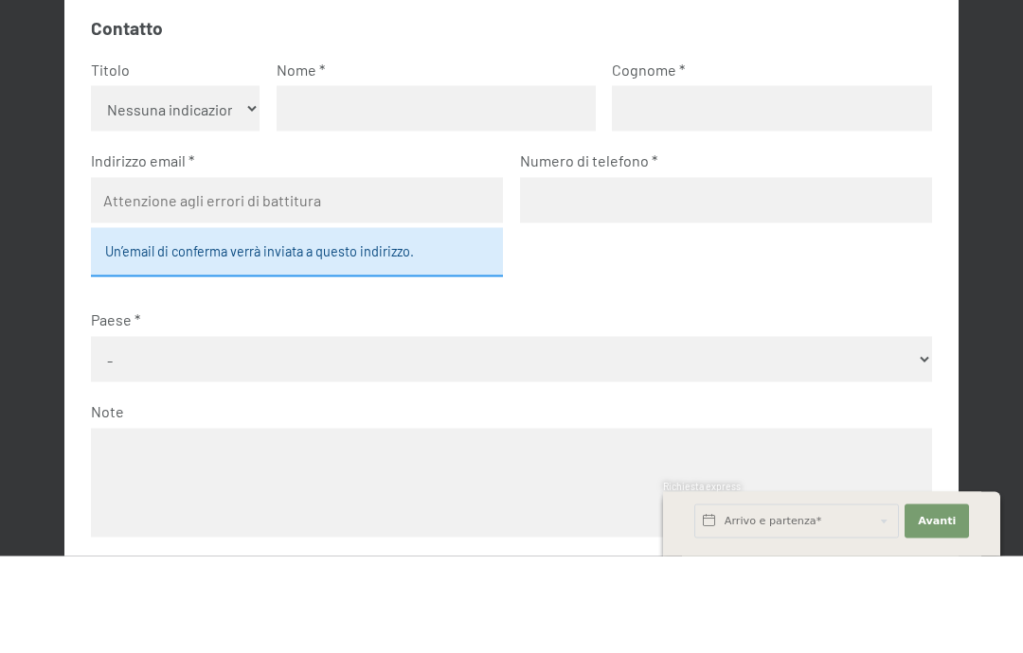
type input "[PERSON_NAME]"
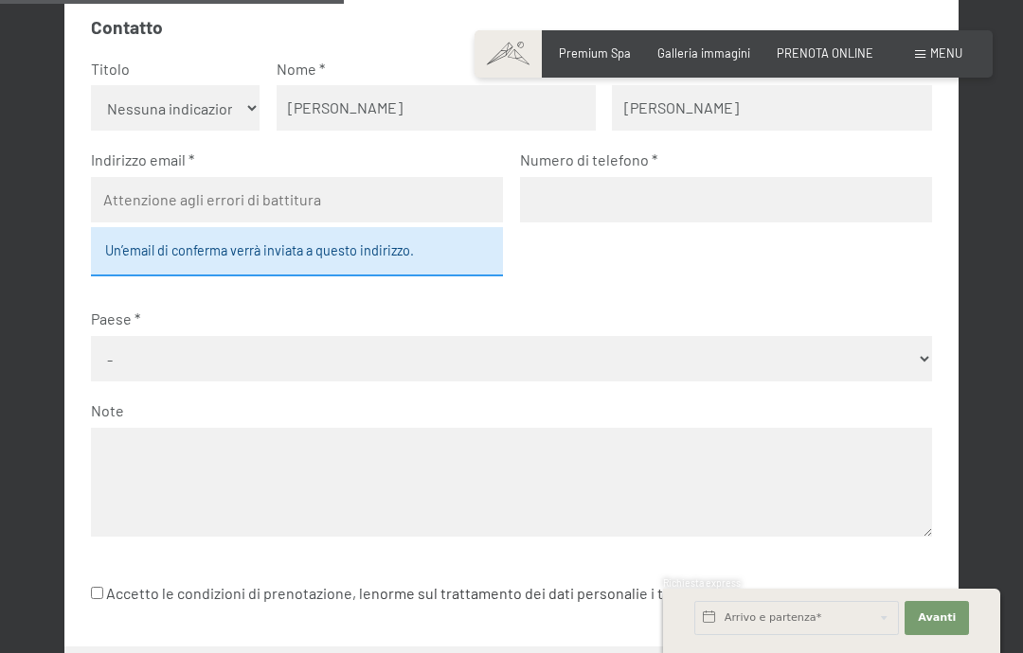
type input "[EMAIL_ADDRESS][DOMAIN_NAME]"
type input "3403746949"
select select "ITA"
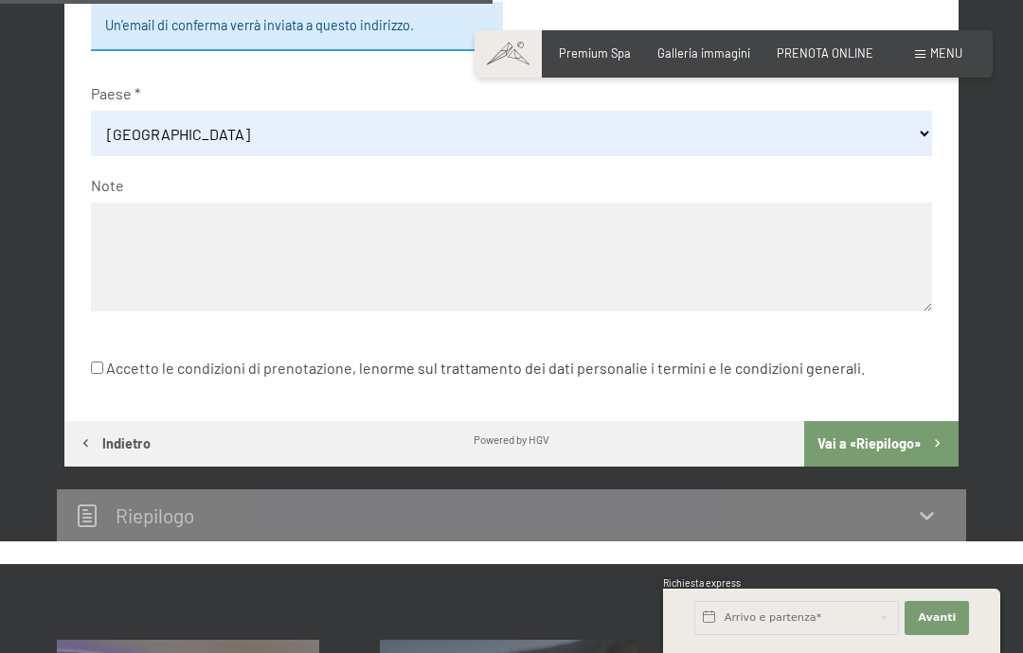
scroll to position [831, 0]
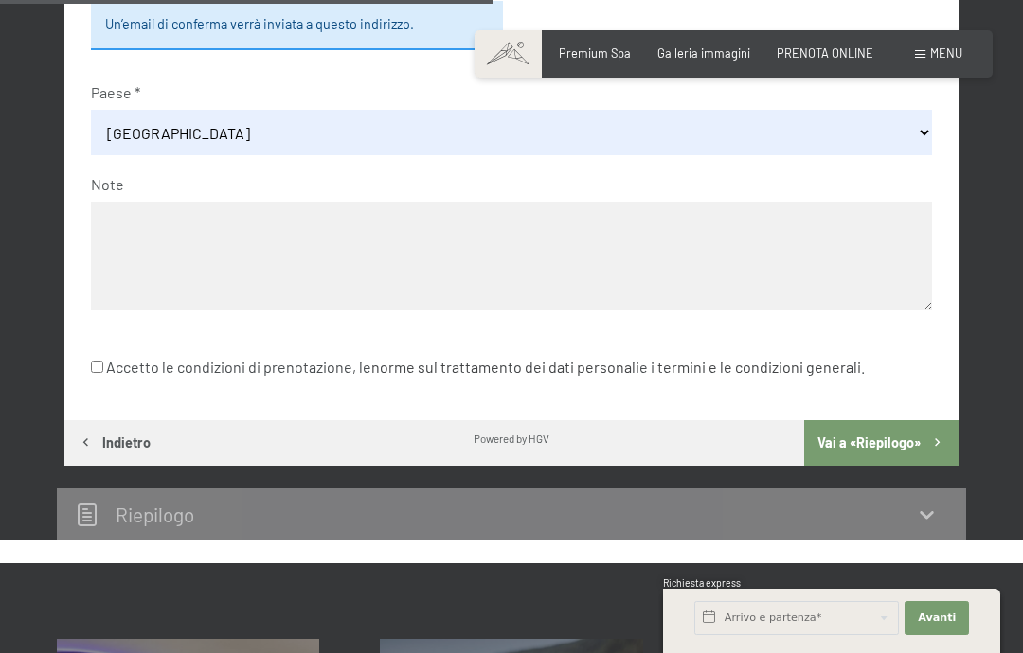
click at [103, 361] on input "Accetto le condizioni di prenotazione, le norme sul trattamento dei dati person…" at bounding box center [97, 367] width 12 height 12
checkbox input "true"
click at [888, 434] on button "Vai a «Riepilogo»" at bounding box center [881, 442] width 154 height 45
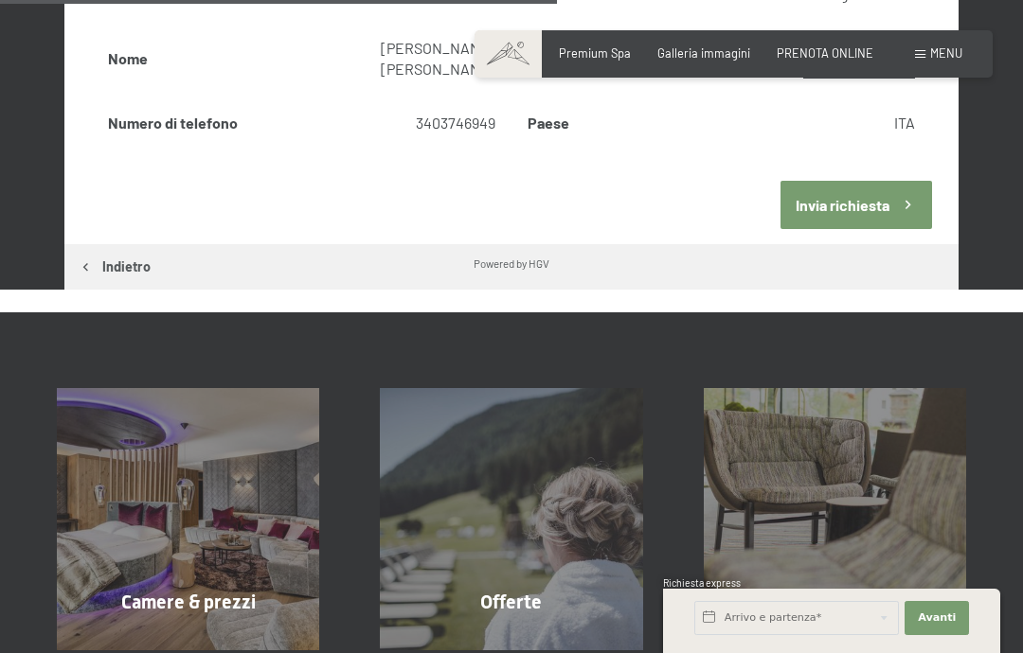
scroll to position [833, 0]
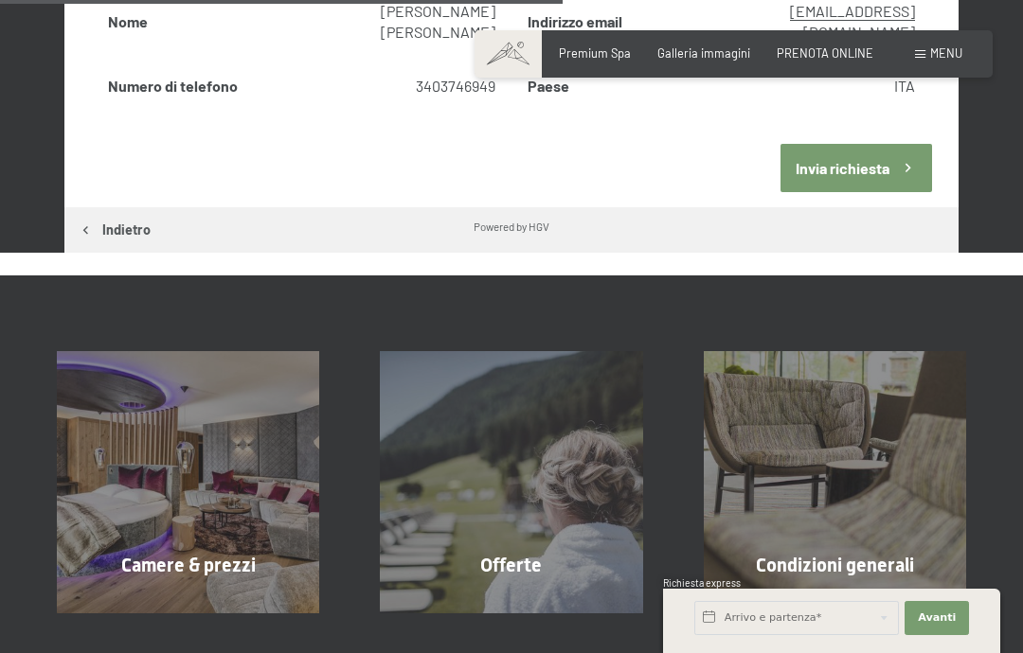
click at [847, 156] on button "Invia richiesta" at bounding box center [855, 168] width 151 height 48
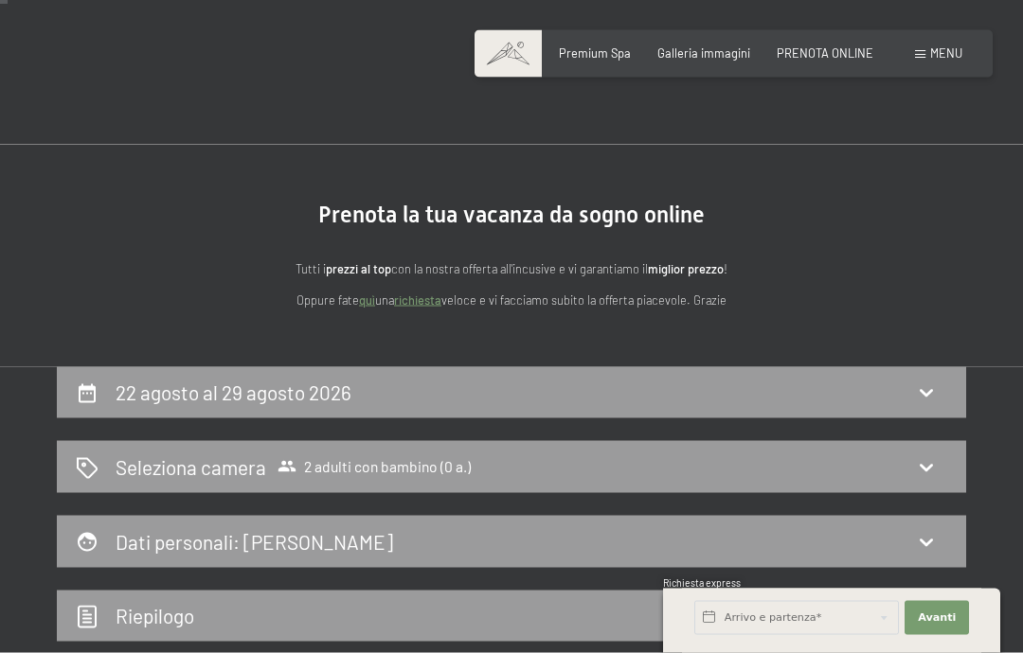
scroll to position [0, 0]
